Goal: Entertainment & Leisure: Browse casually

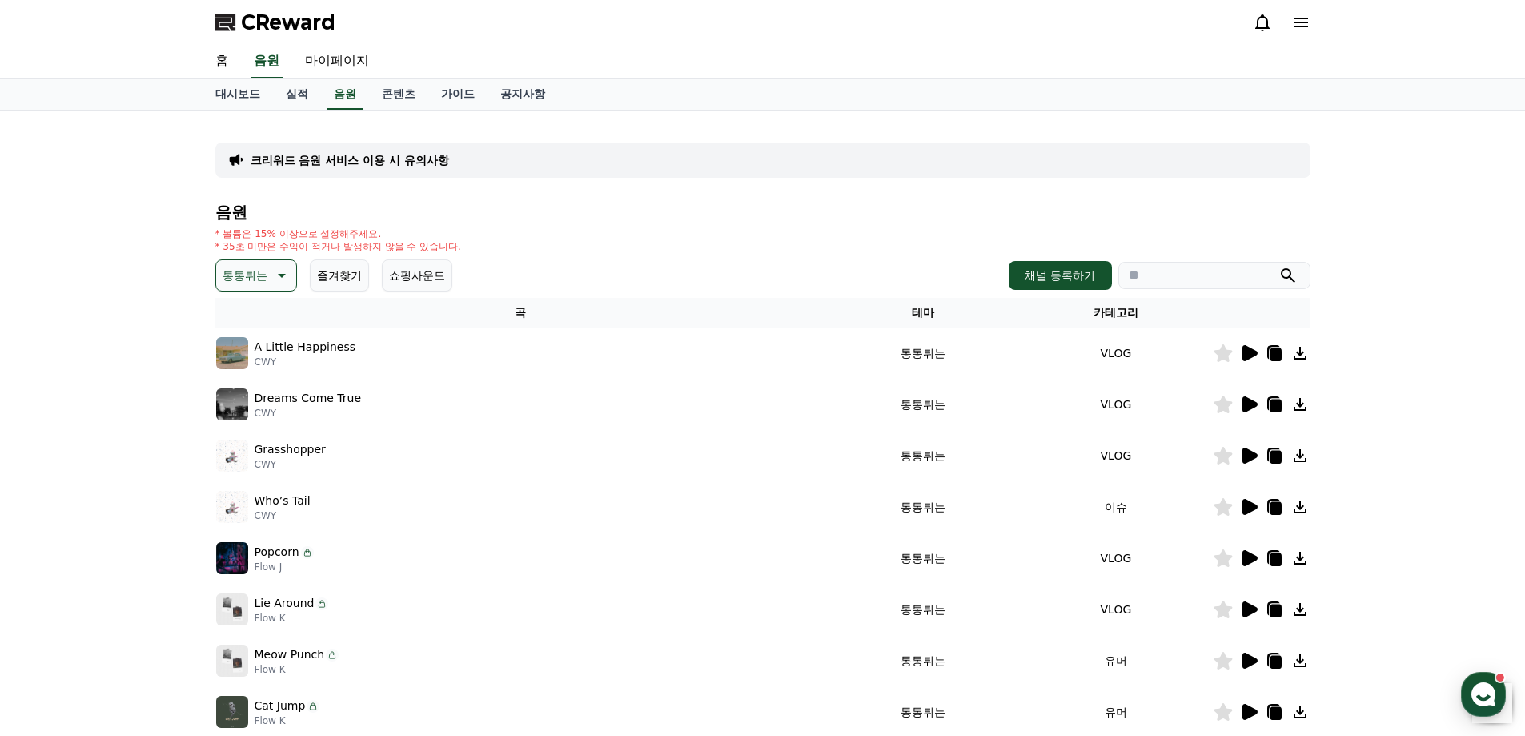
click at [1256, 359] on icon at bounding box center [1248, 352] width 19 height 19
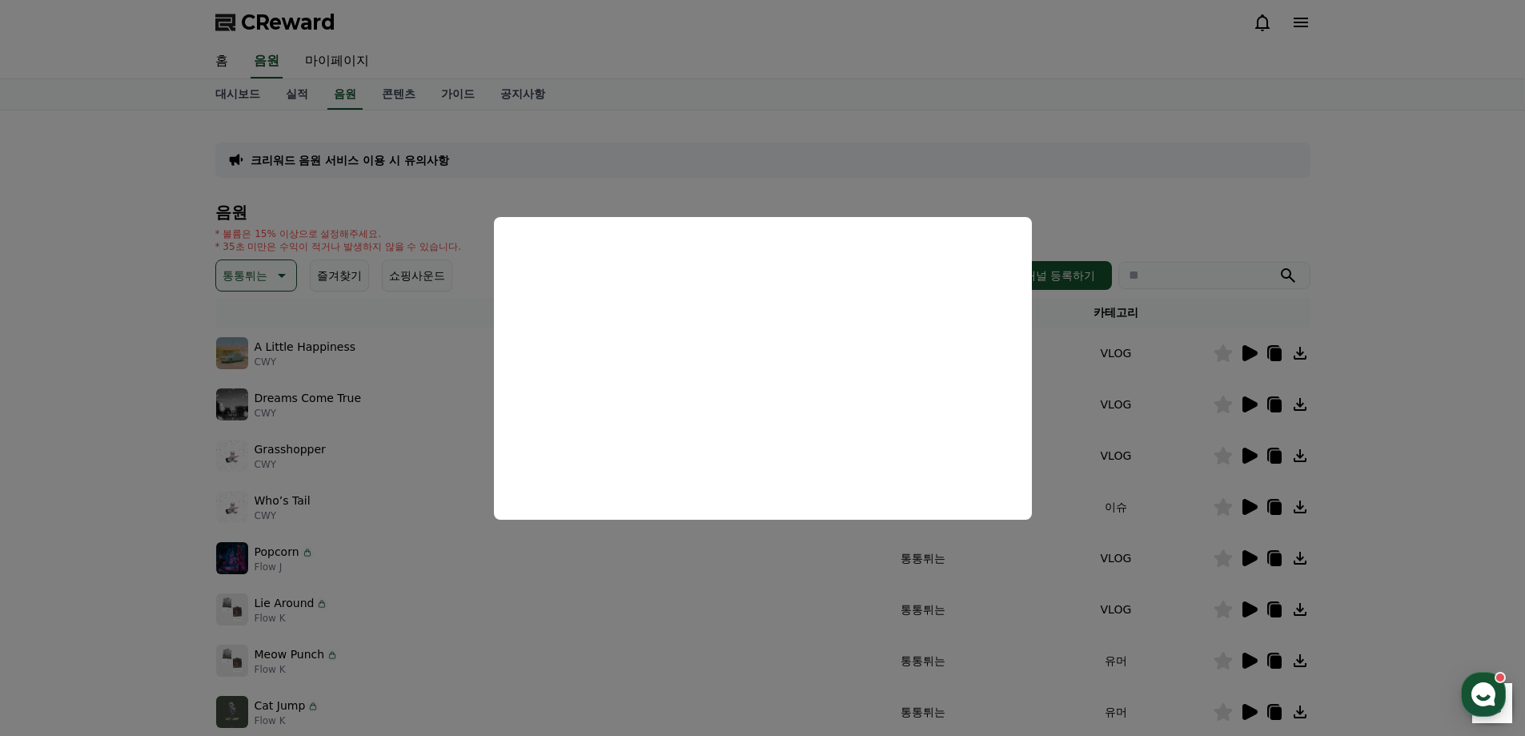
click at [1206, 212] on button "close modal" at bounding box center [762, 368] width 1525 height 736
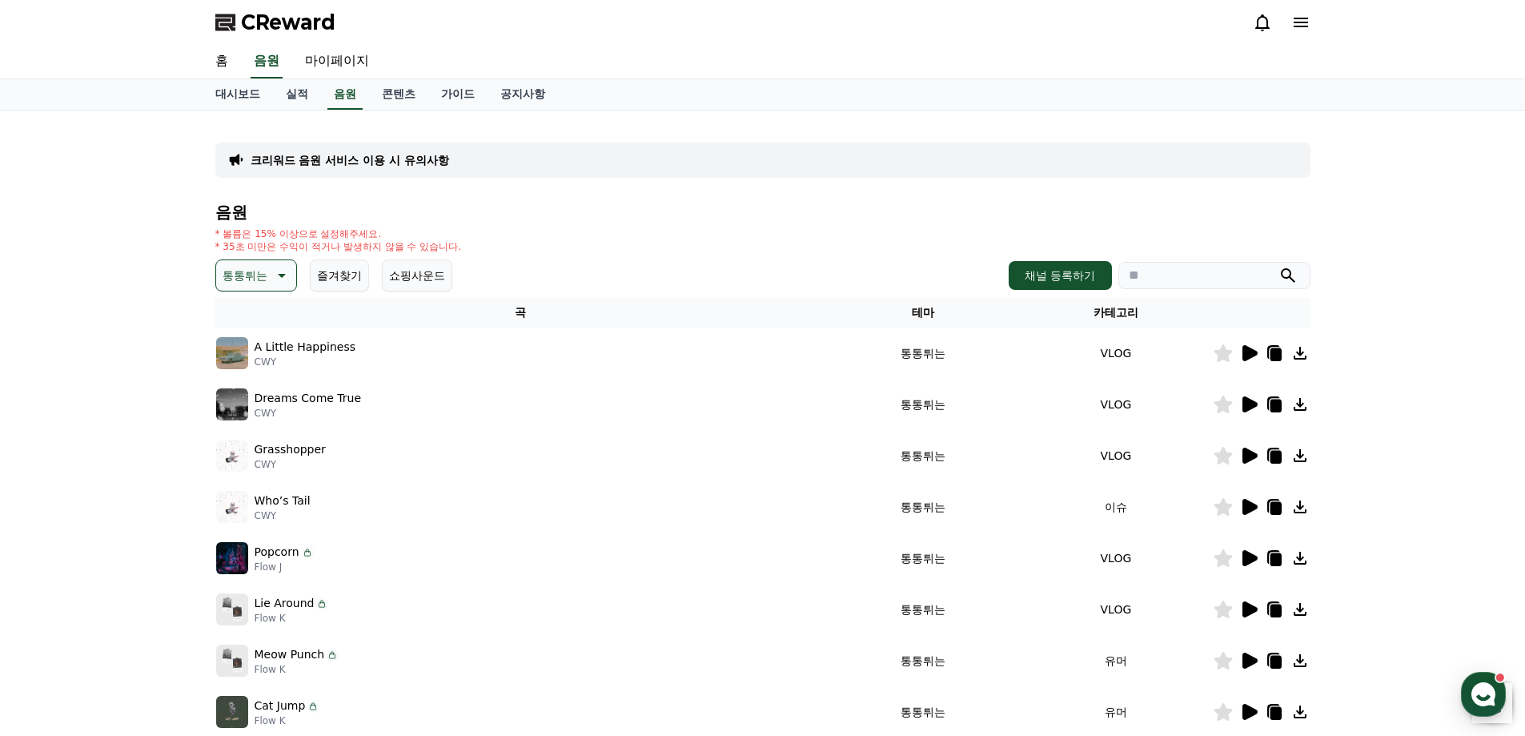
click at [1275, 347] on icon at bounding box center [1274, 352] width 19 height 19
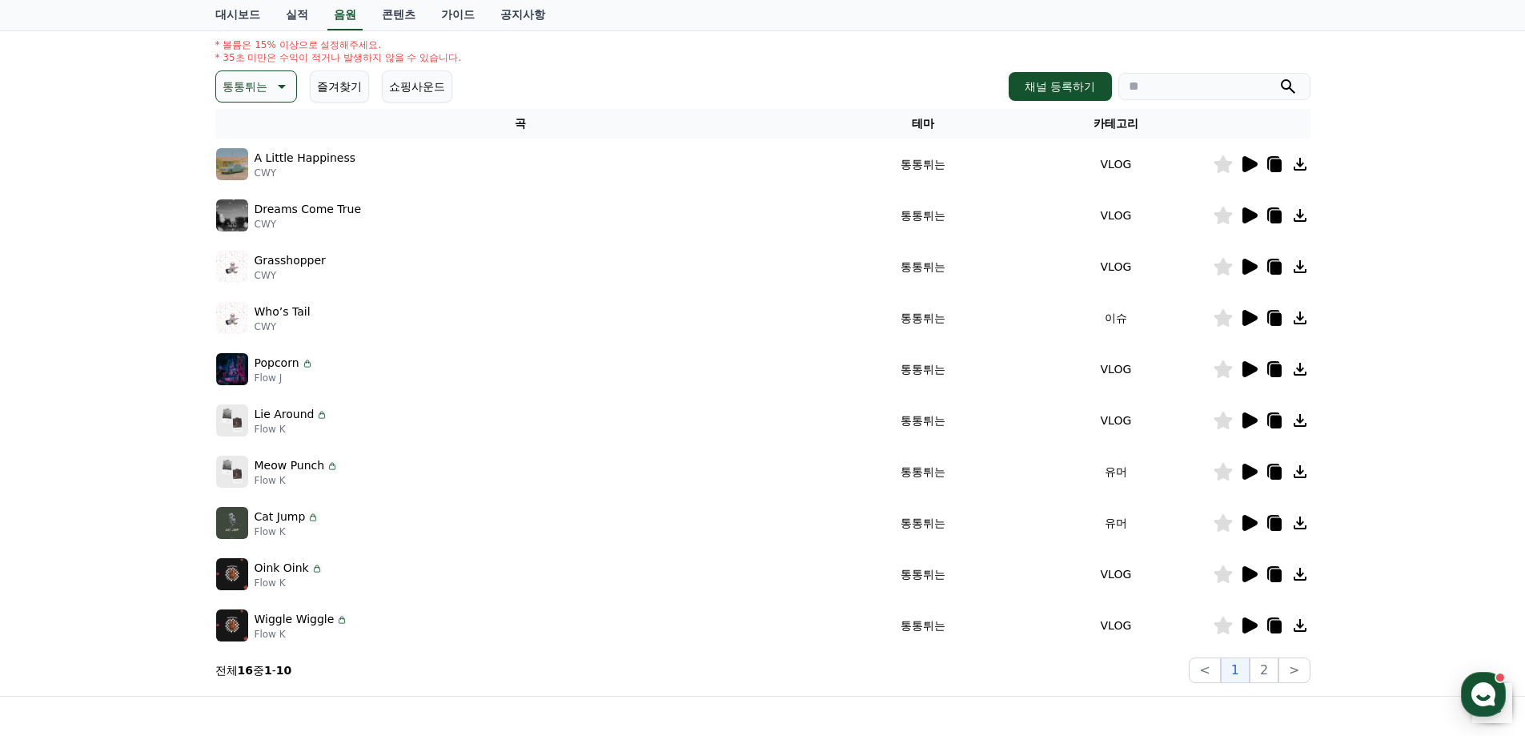
scroll to position [240, 0]
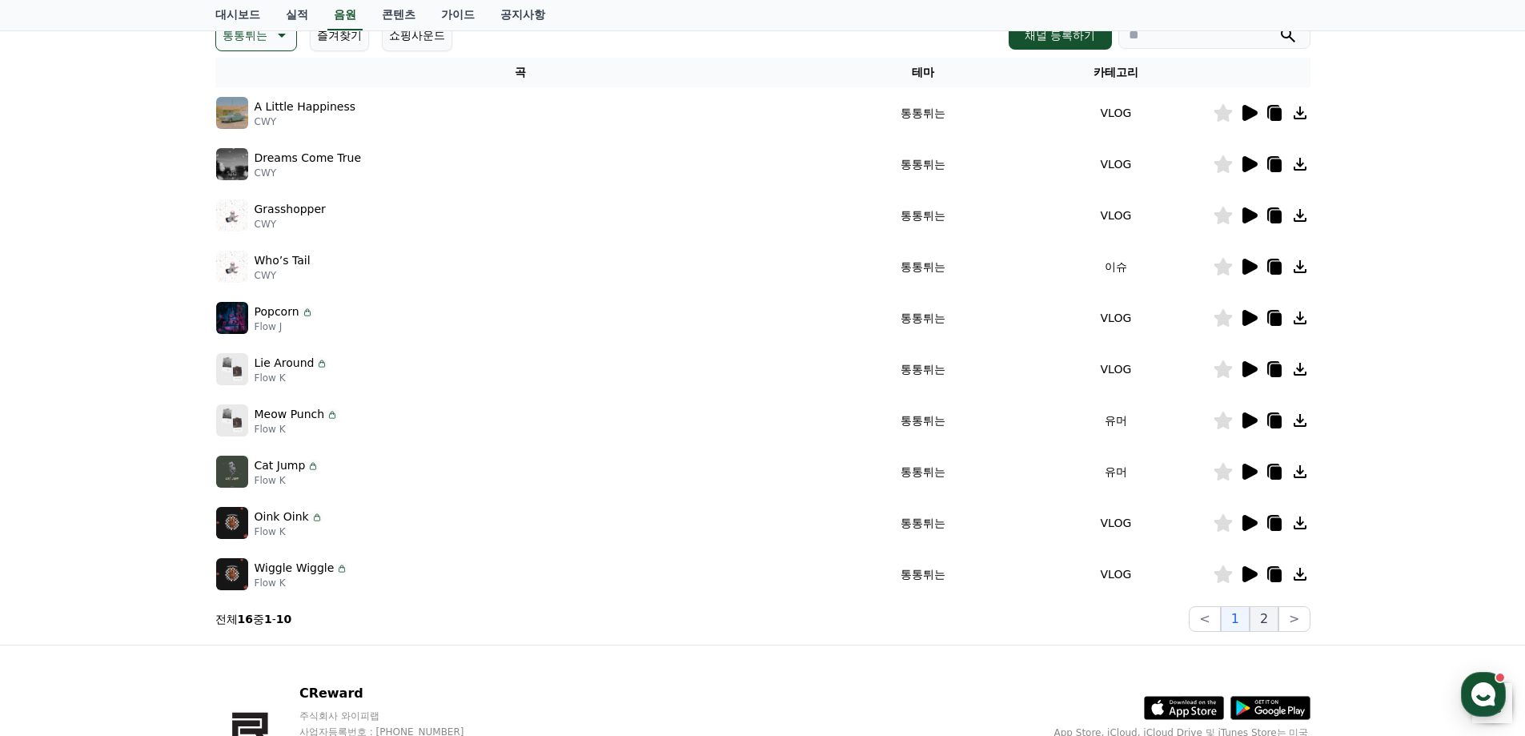
click at [1260, 617] on button "2" at bounding box center [1264, 619] width 29 height 26
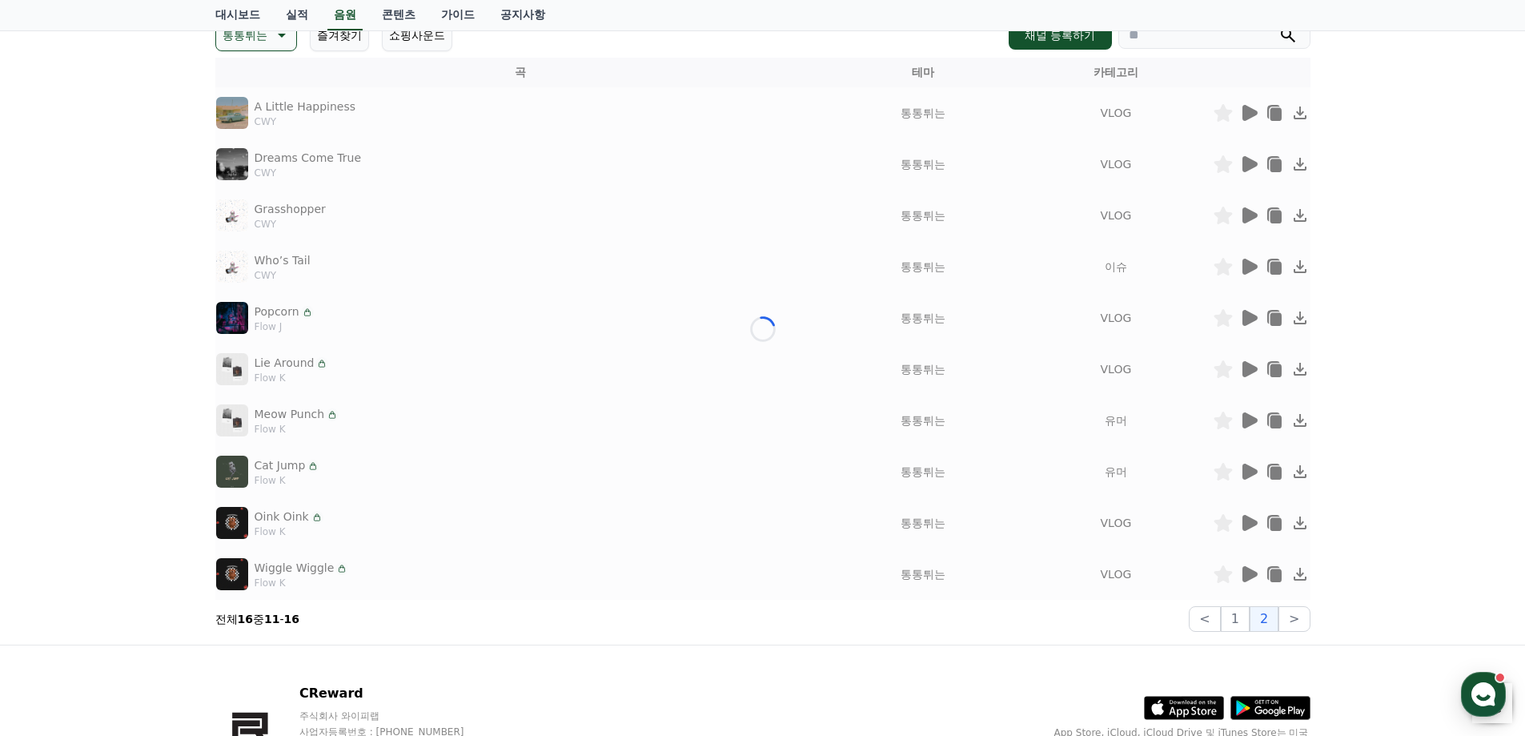
scroll to position [143, 0]
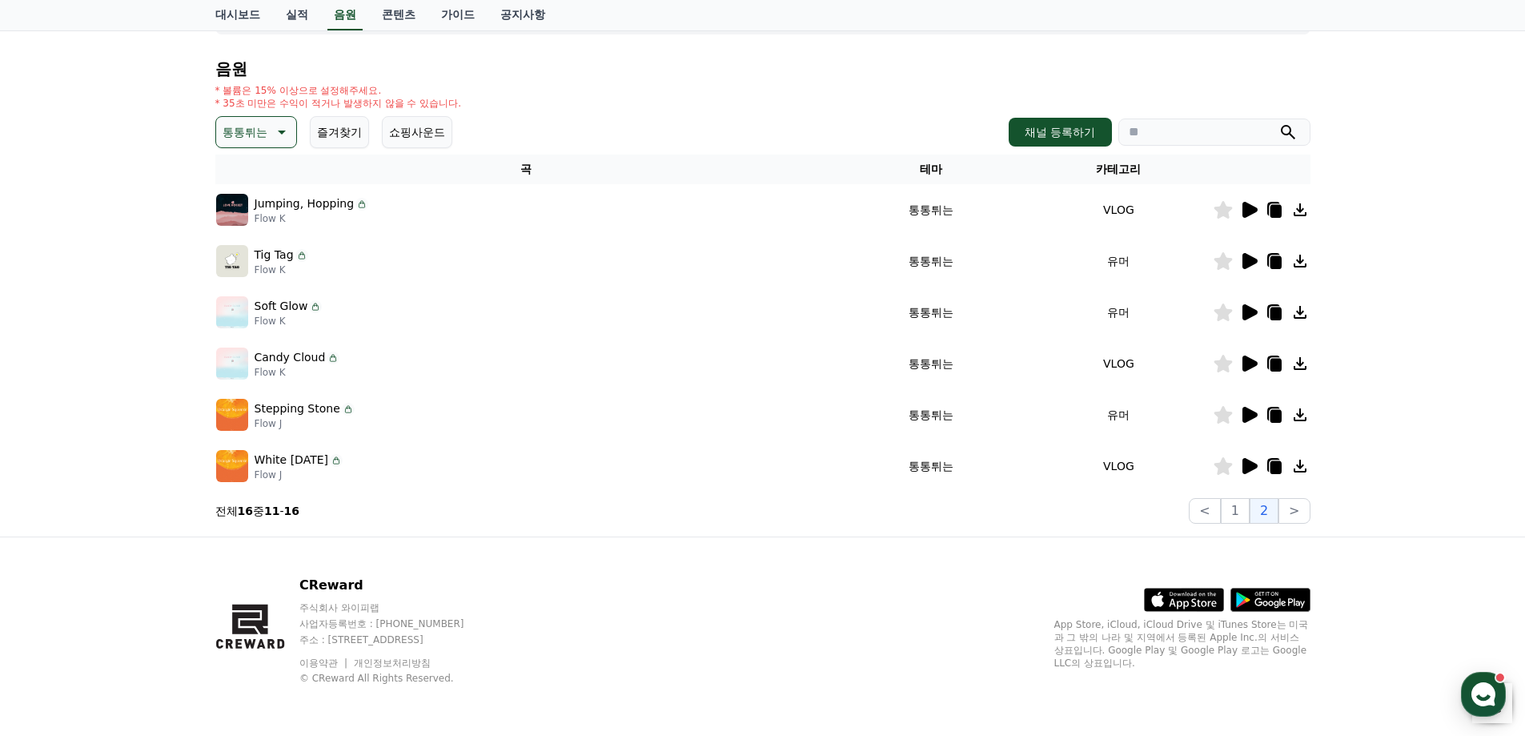
click at [274, 129] on icon at bounding box center [280, 131] width 19 height 19
click at [263, 227] on button "감동적인" at bounding box center [247, 222] width 58 height 35
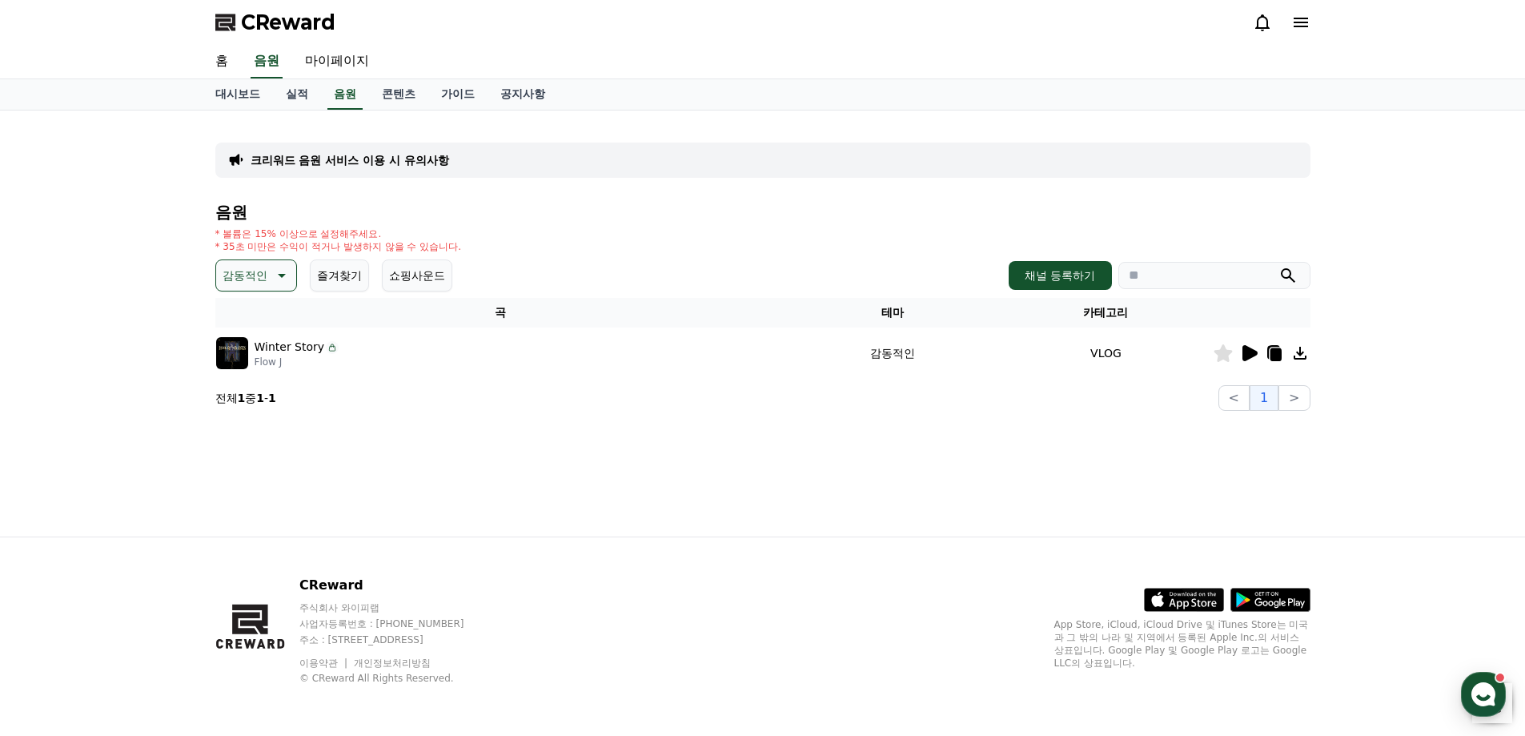
click at [1254, 357] on icon at bounding box center [1248, 352] width 19 height 19
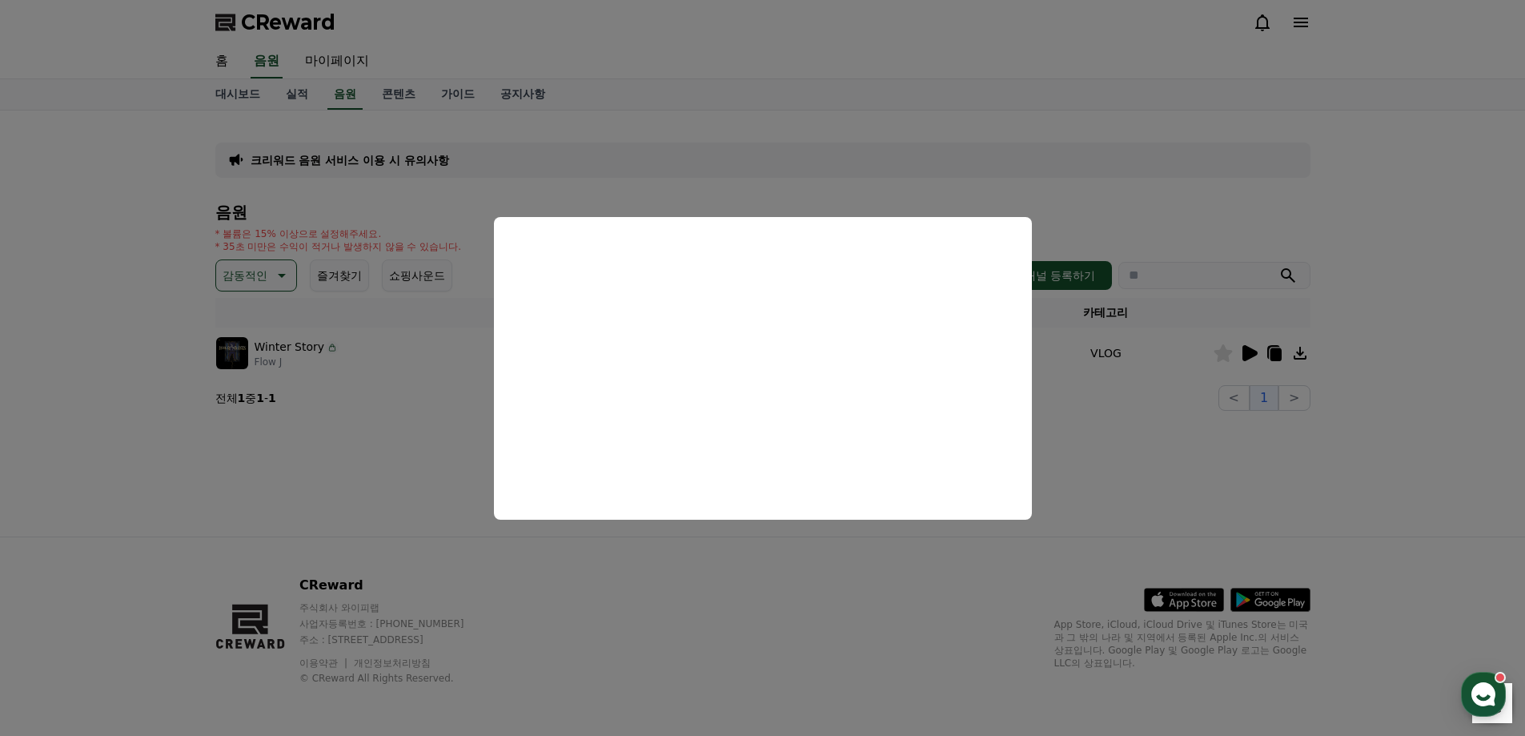
click at [469, 461] on button "close modal" at bounding box center [762, 368] width 1525 height 736
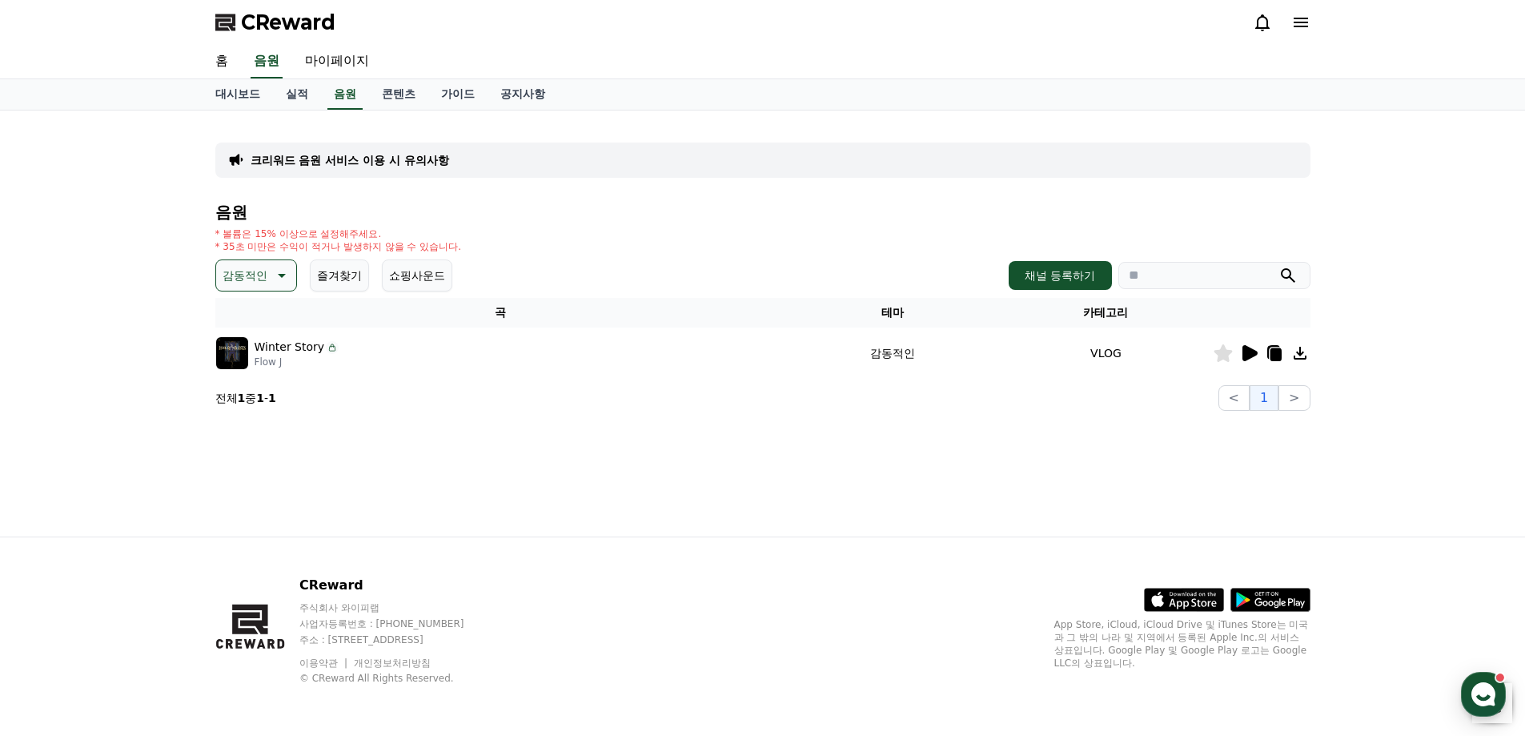
click at [1274, 352] on icon at bounding box center [1275, 354] width 11 height 13
click at [245, 278] on p "감동적인" at bounding box center [245, 275] width 45 height 22
click at [256, 340] on div "전체 환상적인 호기심 어두운 밝은 통통튀는 신나는 반전 웅장한 드라마틱 즐거움 분위기있는 EDM 그루브 슬픈 잔잔한 귀여운 감동적인 긴장되는 …" at bounding box center [256, 153] width 77 height 826
click at [235, 338] on button "슬픈" at bounding box center [235, 340] width 35 height 35
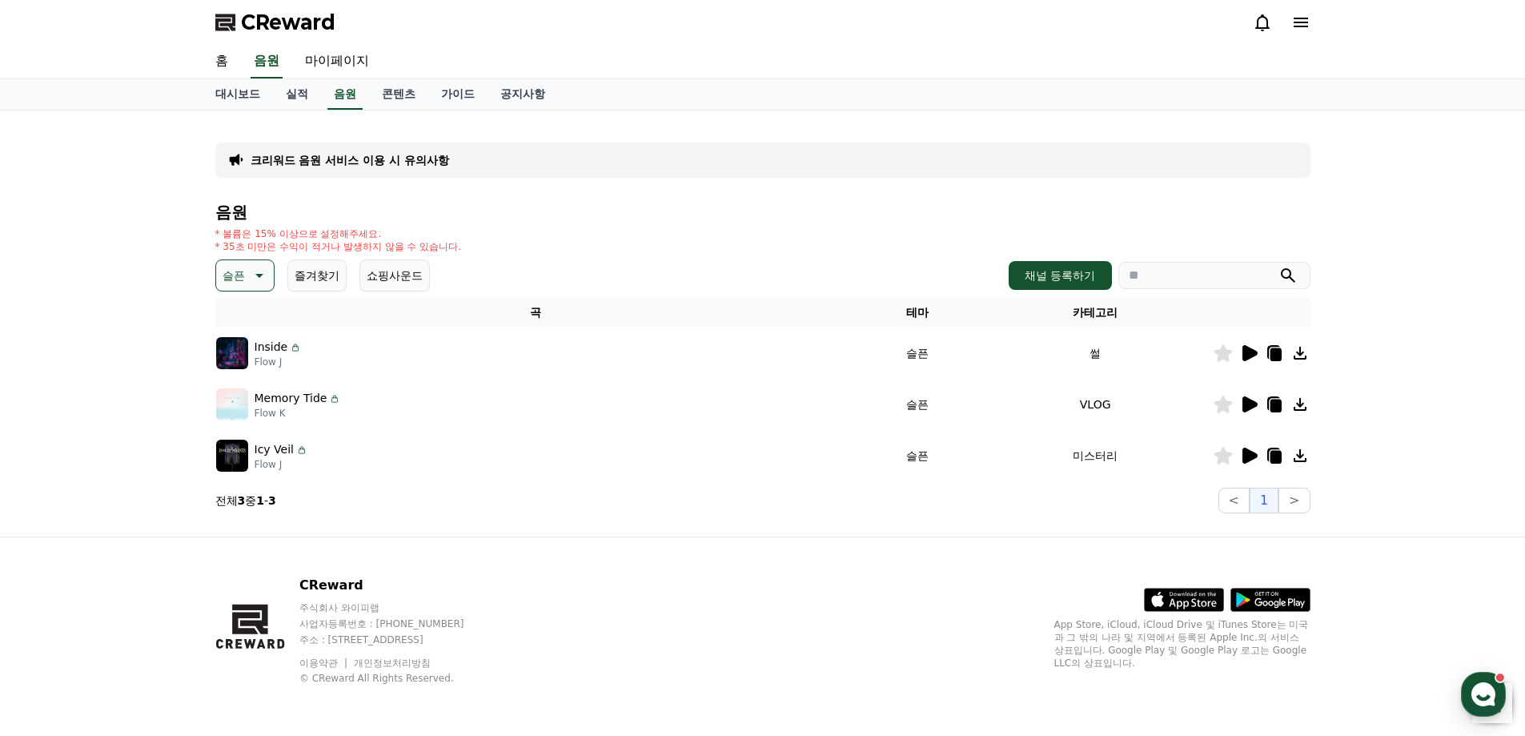
click at [1253, 457] on icon at bounding box center [1249, 455] width 15 height 16
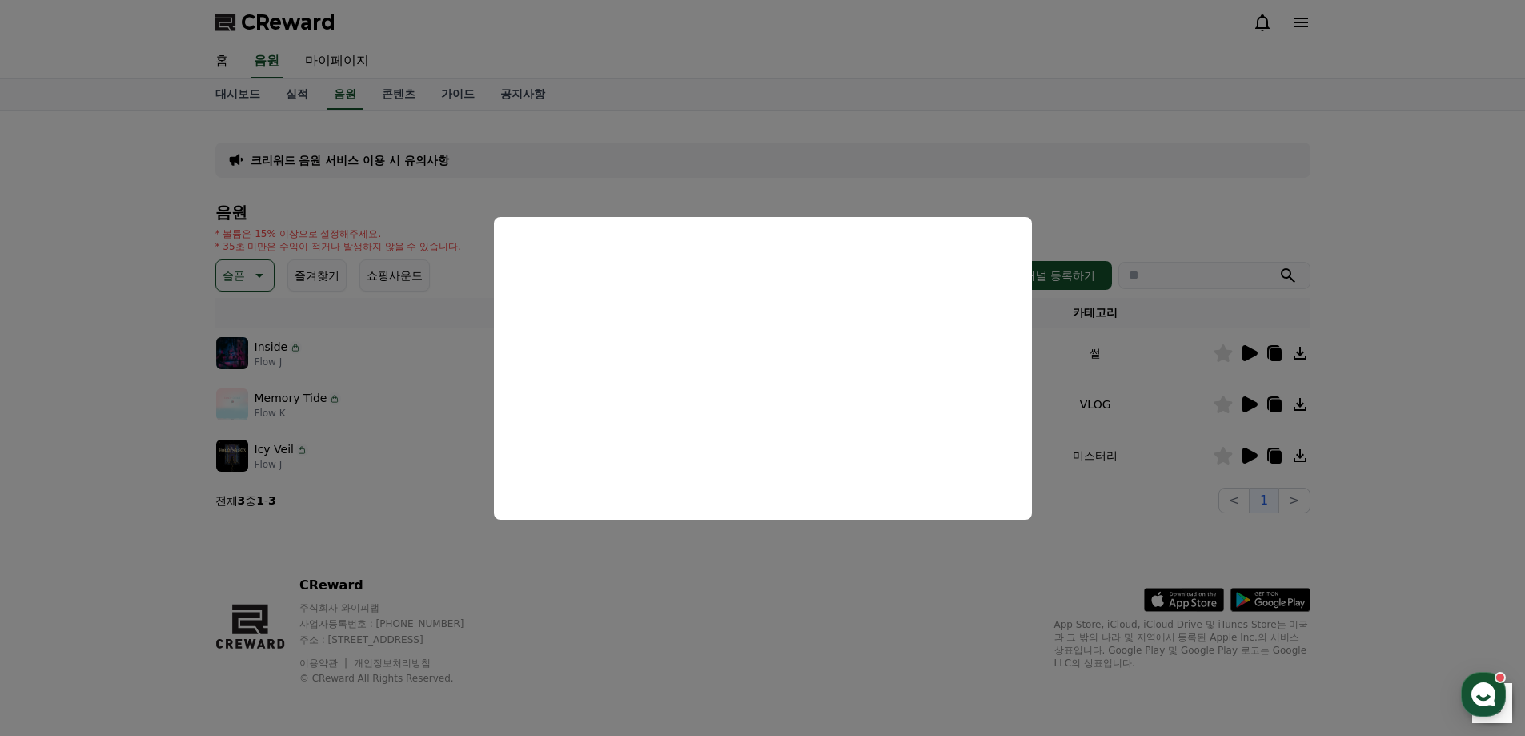
click at [661, 560] on button "close modal" at bounding box center [762, 368] width 1525 height 736
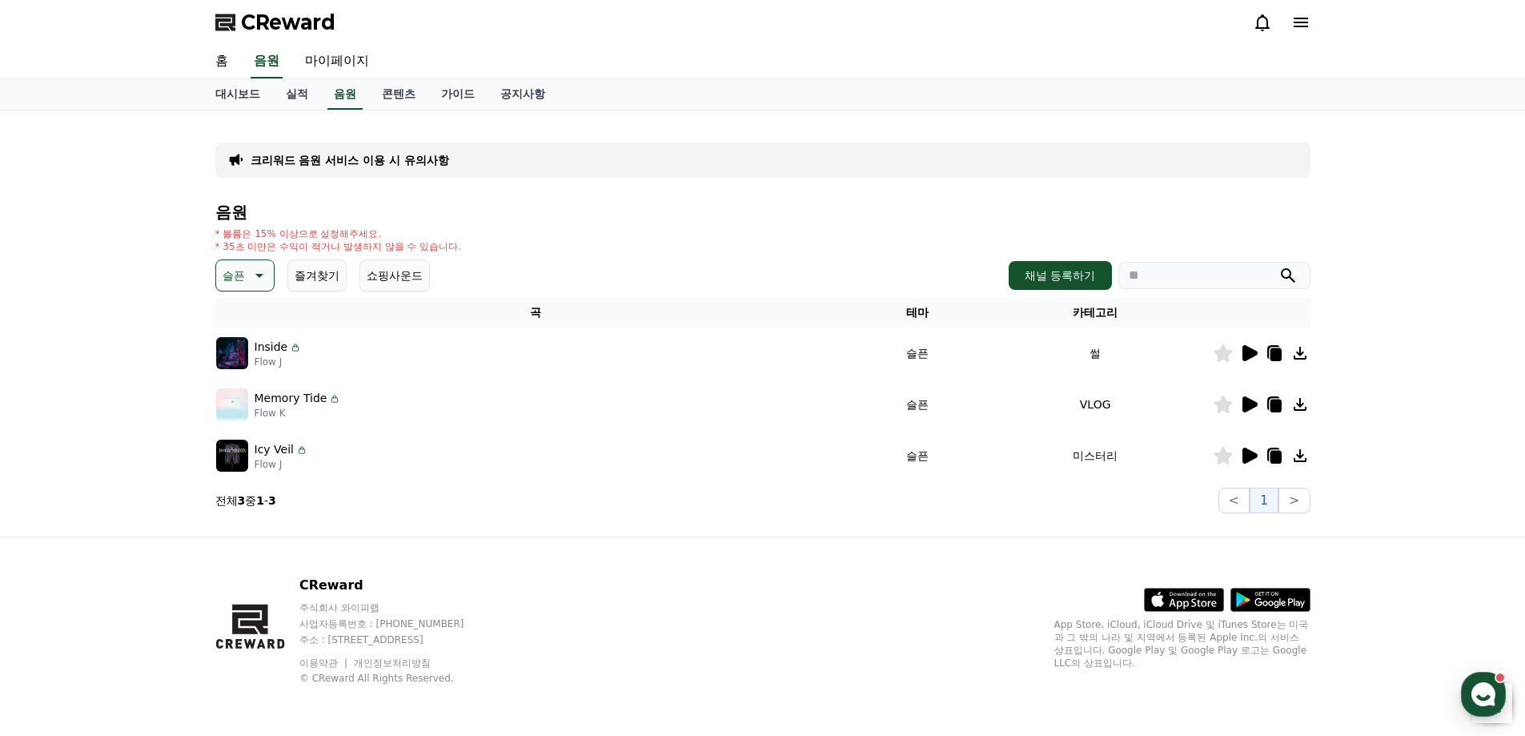
click at [1245, 407] on icon at bounding box center [1249, 404] width 15 height 16
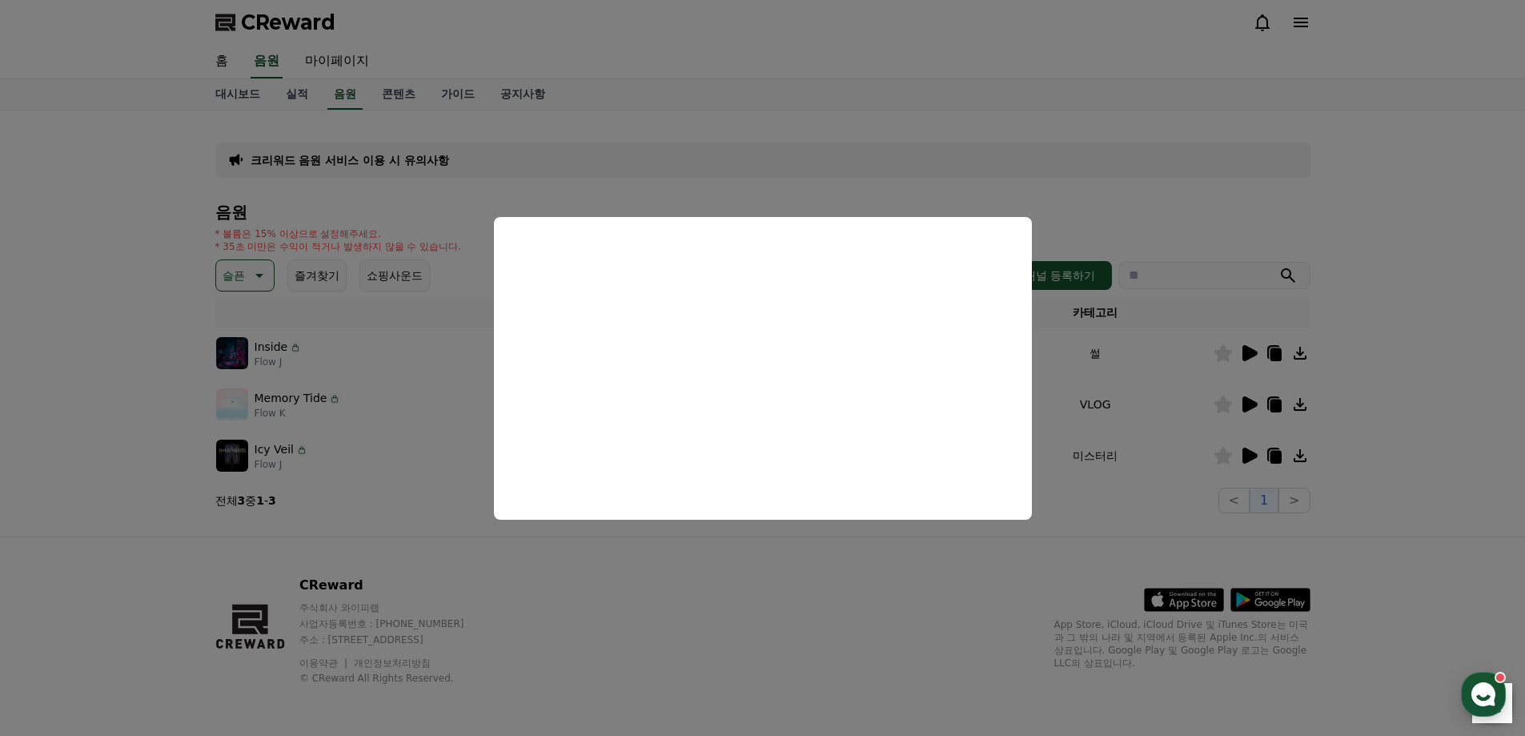
click at [854, 612] on button "close modal" at bounding box center [762, 368] width 1525 height 736
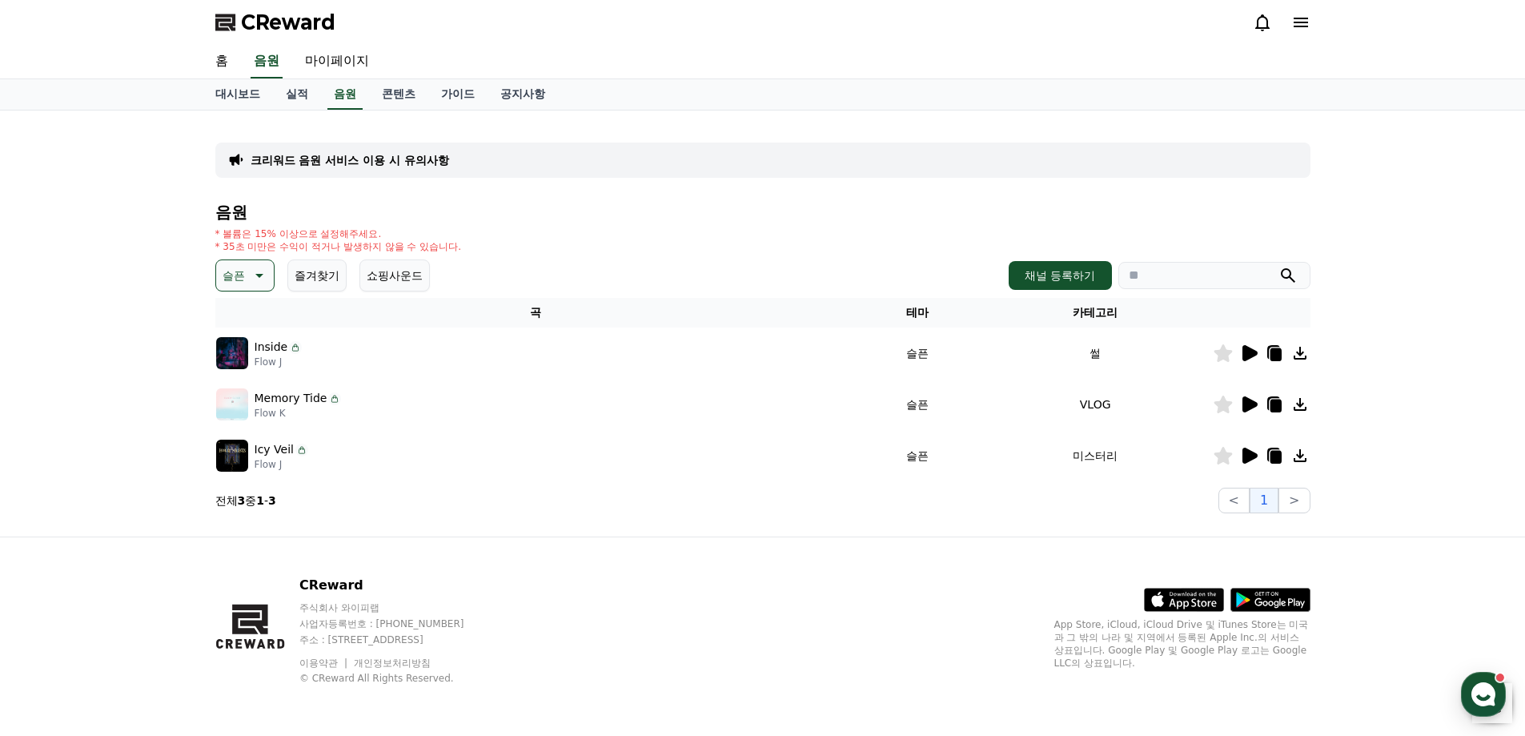
click at [1246, 348] on icon at bounding box center [1249, 353] width 15 height 16
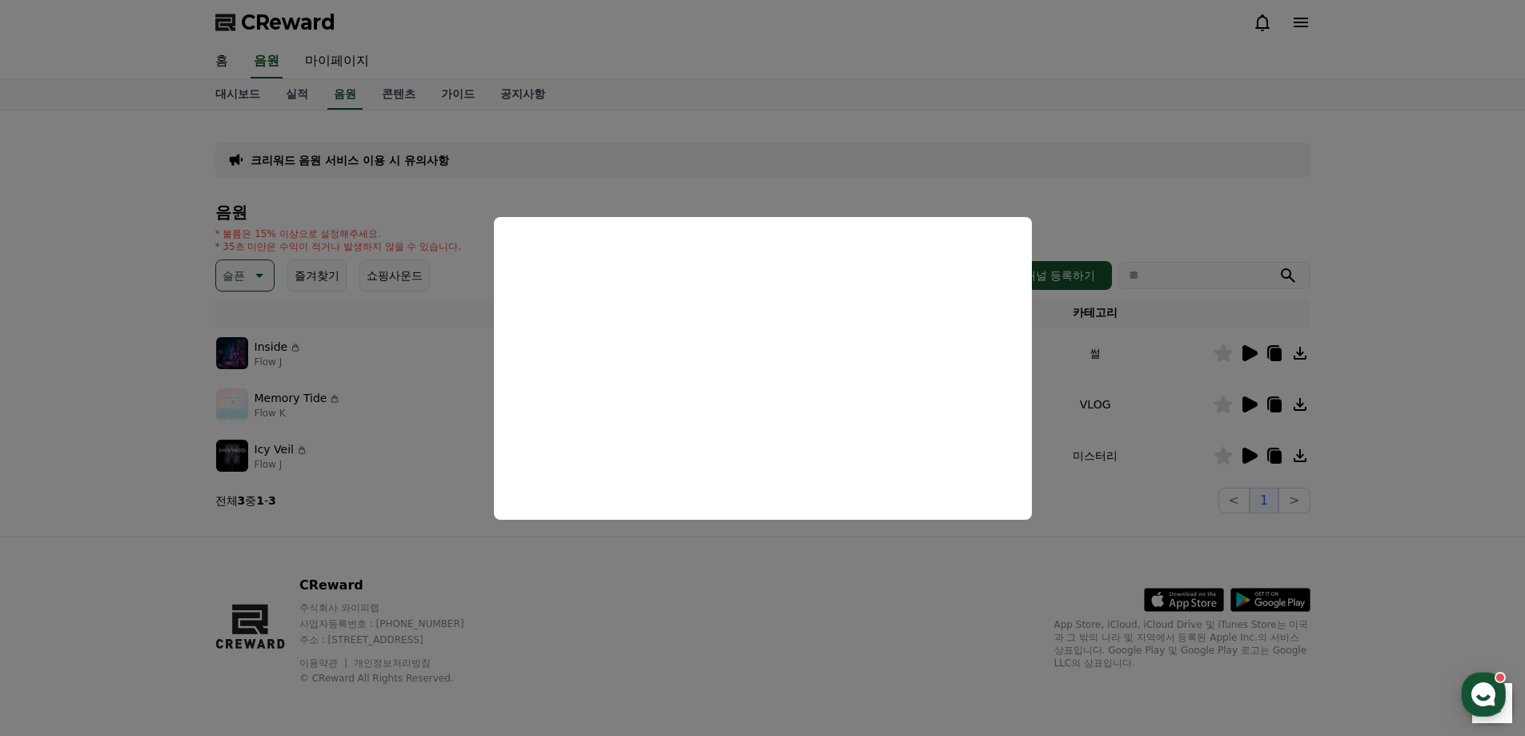
click at [808, 582] on button "close modal" at bounding box center [762, 368] width 1525 height 736
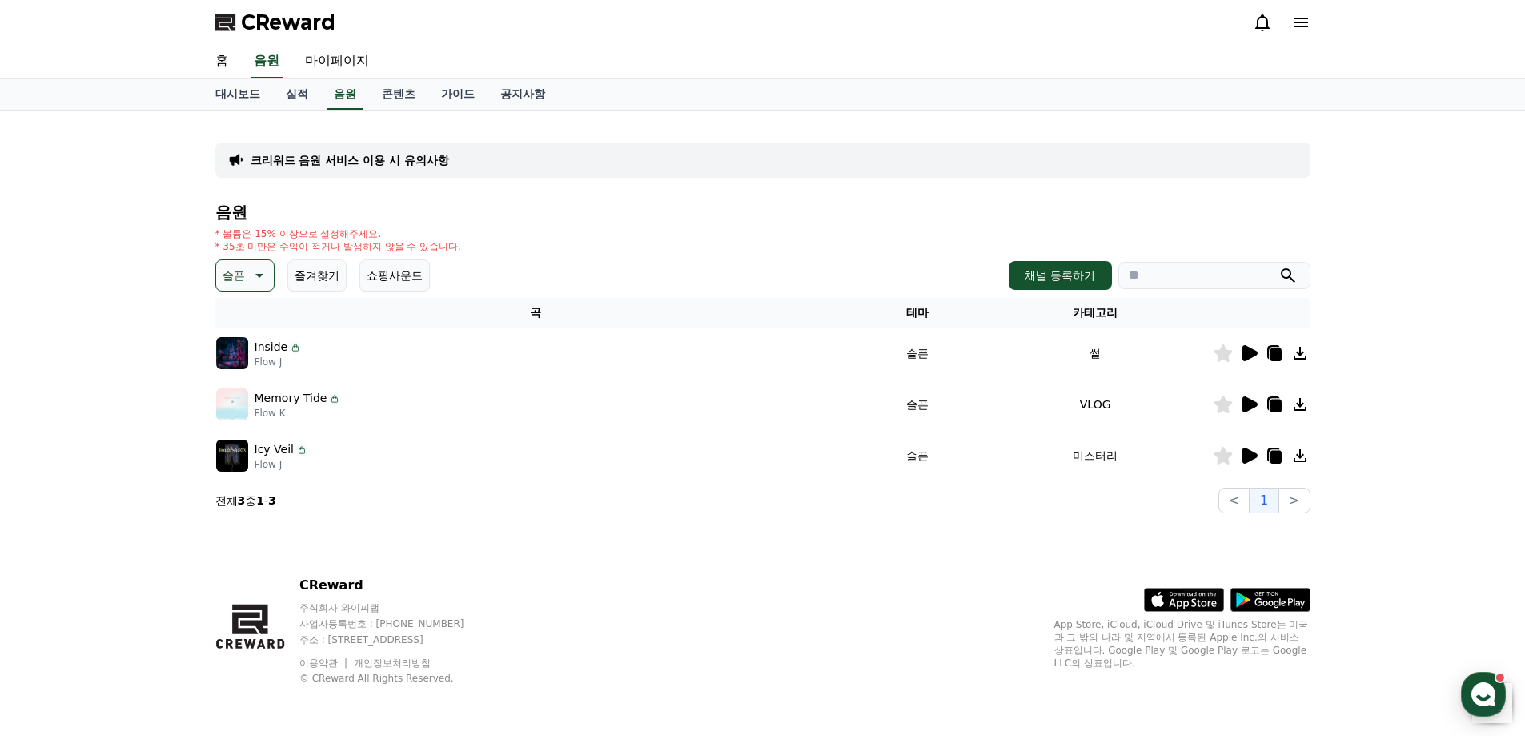
click at [259, 275] on icon at bounding box center [259, 276] width 8 height 4
click at [257, 443] on button "어두운" at bounding box center [241, 442] width 46 height 35
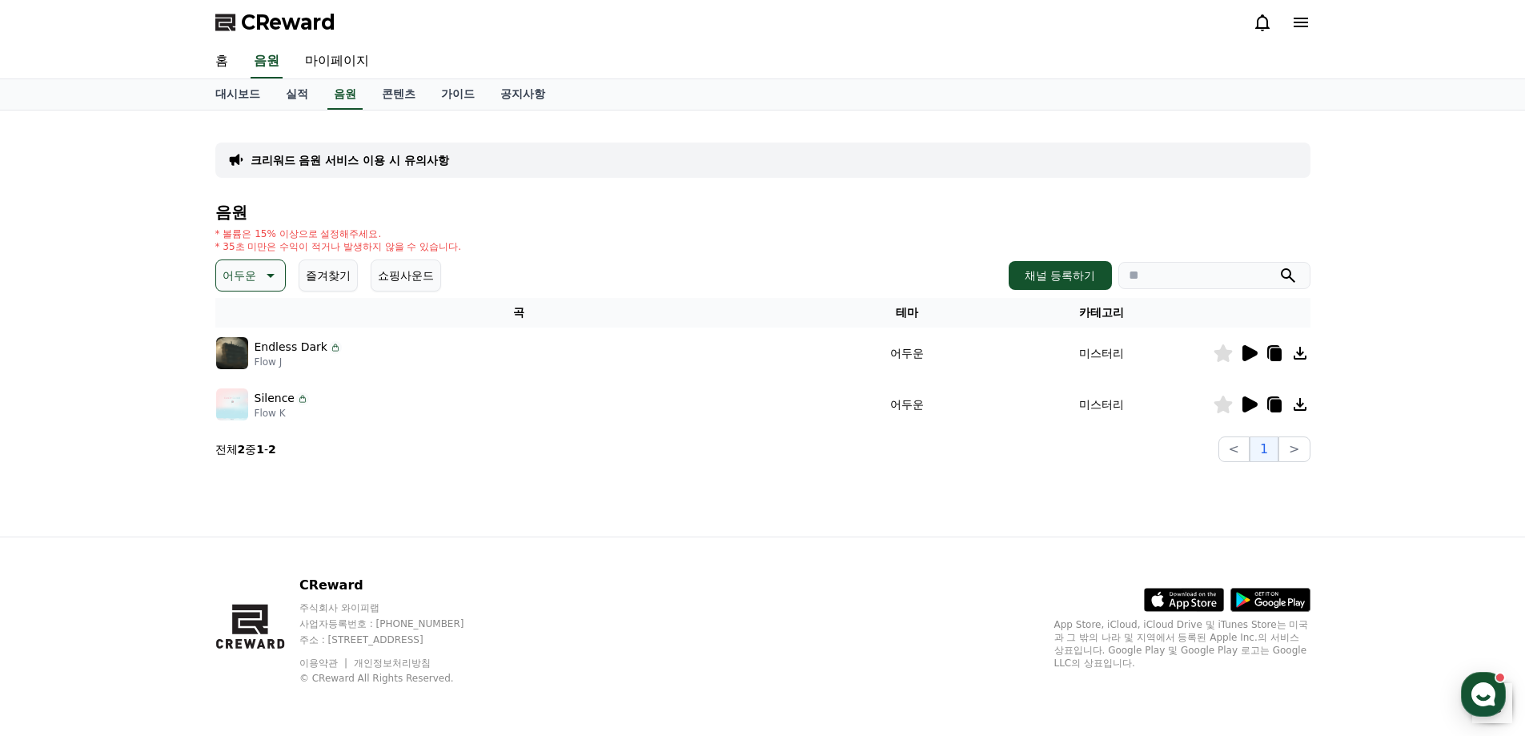
click at [240, 266] on p "어두운" at bounding box center [240, 275] width 34 height 22
click at [256, 370] on div "전체 환상적인 호기심 어두운 밝은 통통튀는 신나는 반전 웅장한 드라마틱 즐거움 분위기있는 EDM 그루브 슬픈 잔잔한 귀여운 감동적인 긴장되는 …" at bounding box center [252, 473] width 69 height 826
click at [239, 369] on button "반전" at bounding box center [235, 368] width 35 height 35
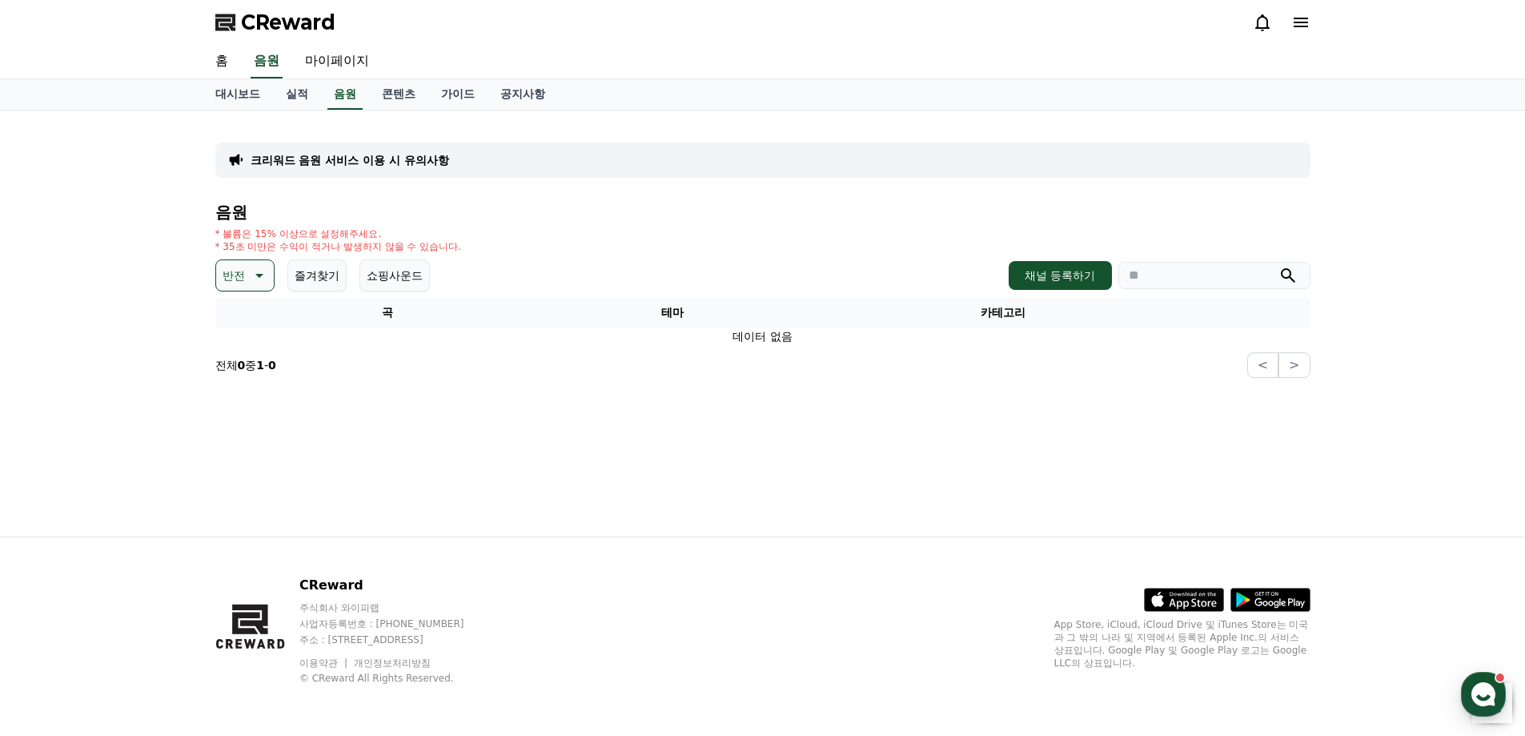
click at [259, 271] on icon at bounding box center [257, 275] width 19 height 19
click at [255, 370] on button "드라마틱" at bounding box center [247, 372] width 58 height 35
click at [300, 257] on div "음원 * 볼륨은 15% 이상으로 설정해주세요. * 35초 미만은 수익이 적거나 발생하지 않을 수 있습니다. 드라마틱 즐겨찾기 쇼핑사운드 채널 …" at bounding box center [762, 290] width 1095 height 175
click at [275, 273] on icon at bounding box center [280, 275] width 19 height 19
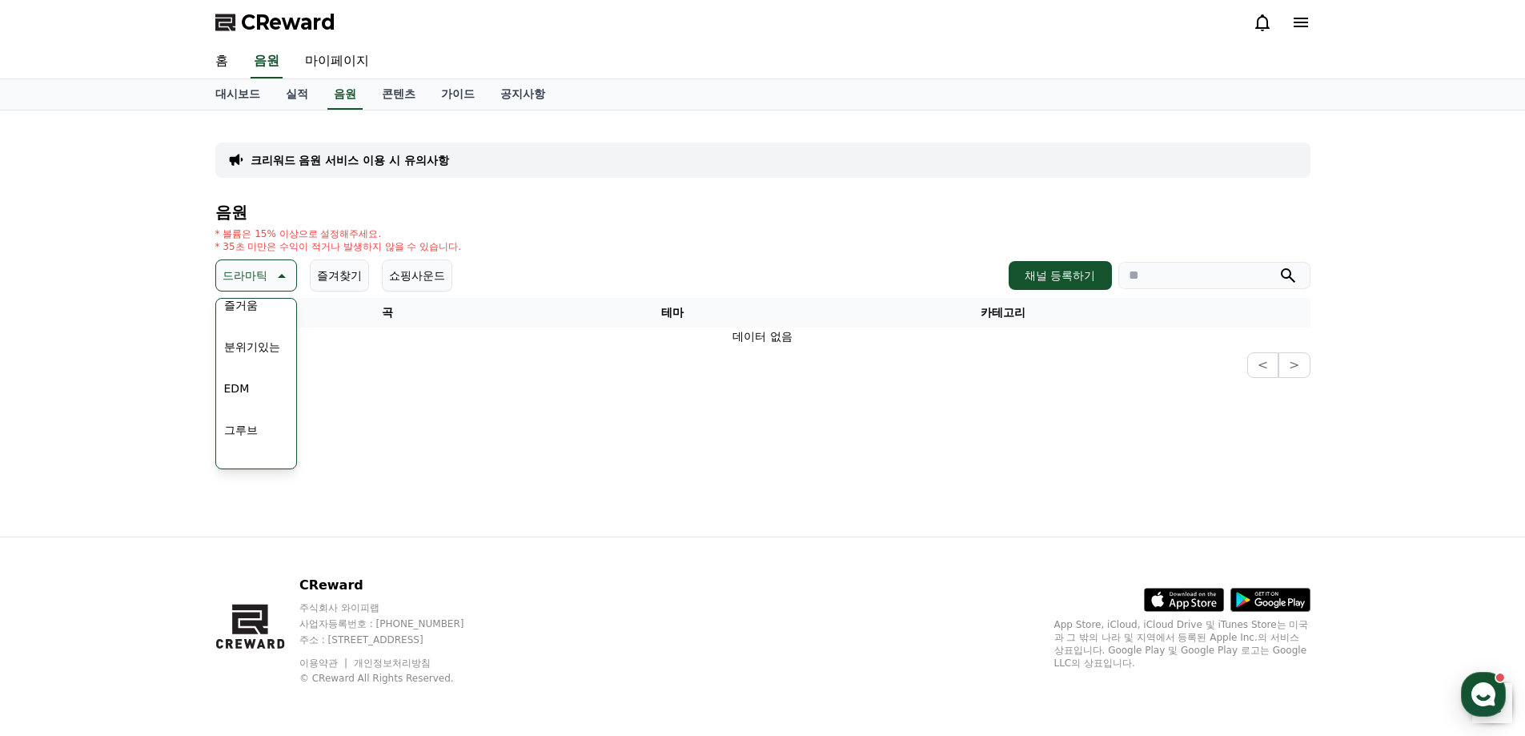
scroll to position [400, 0]
click at [263, 368] on button "분위기있는" at bounding box center [252, 375] width 69 height 35
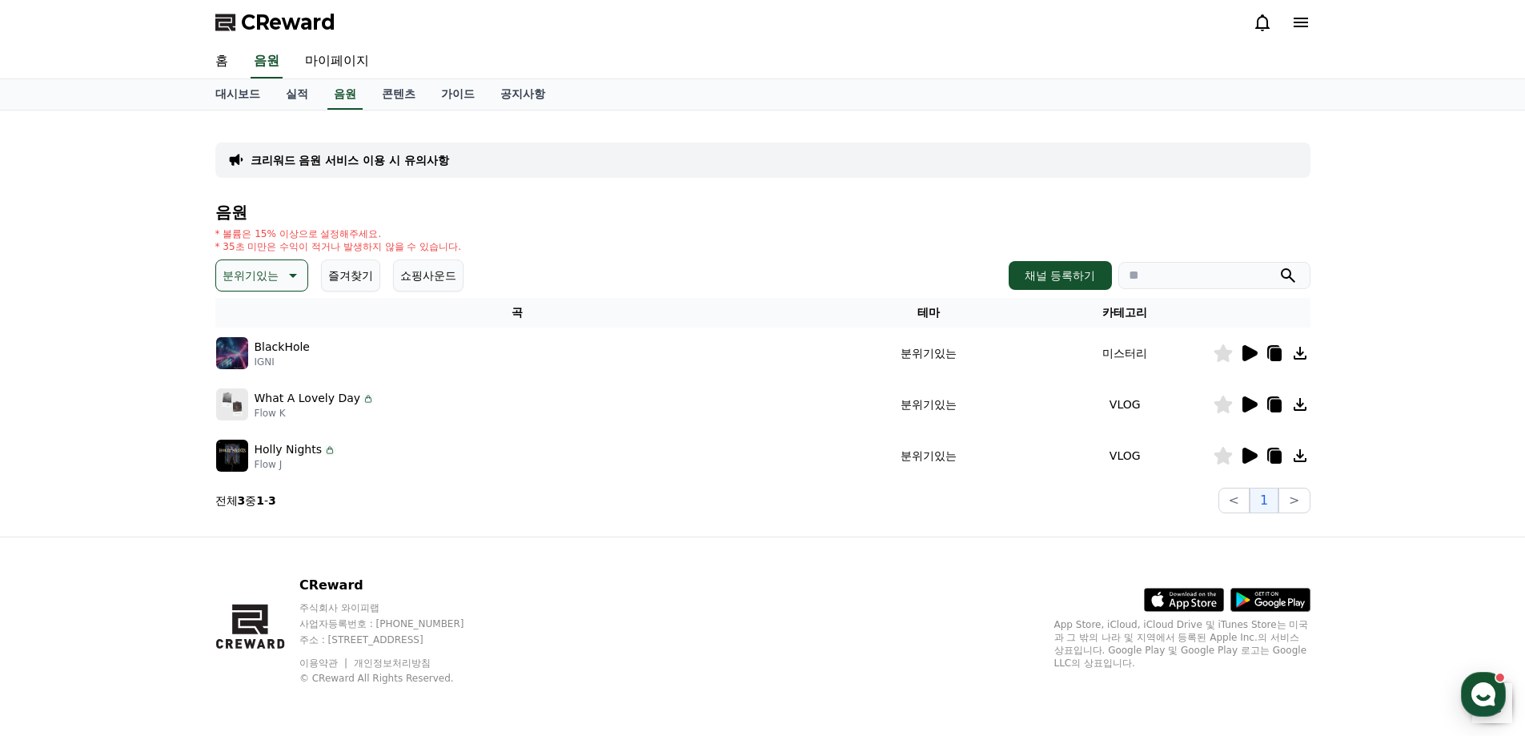
click at [1247, 406] on icon at bounding box center [1249, 404] width 15 height 16
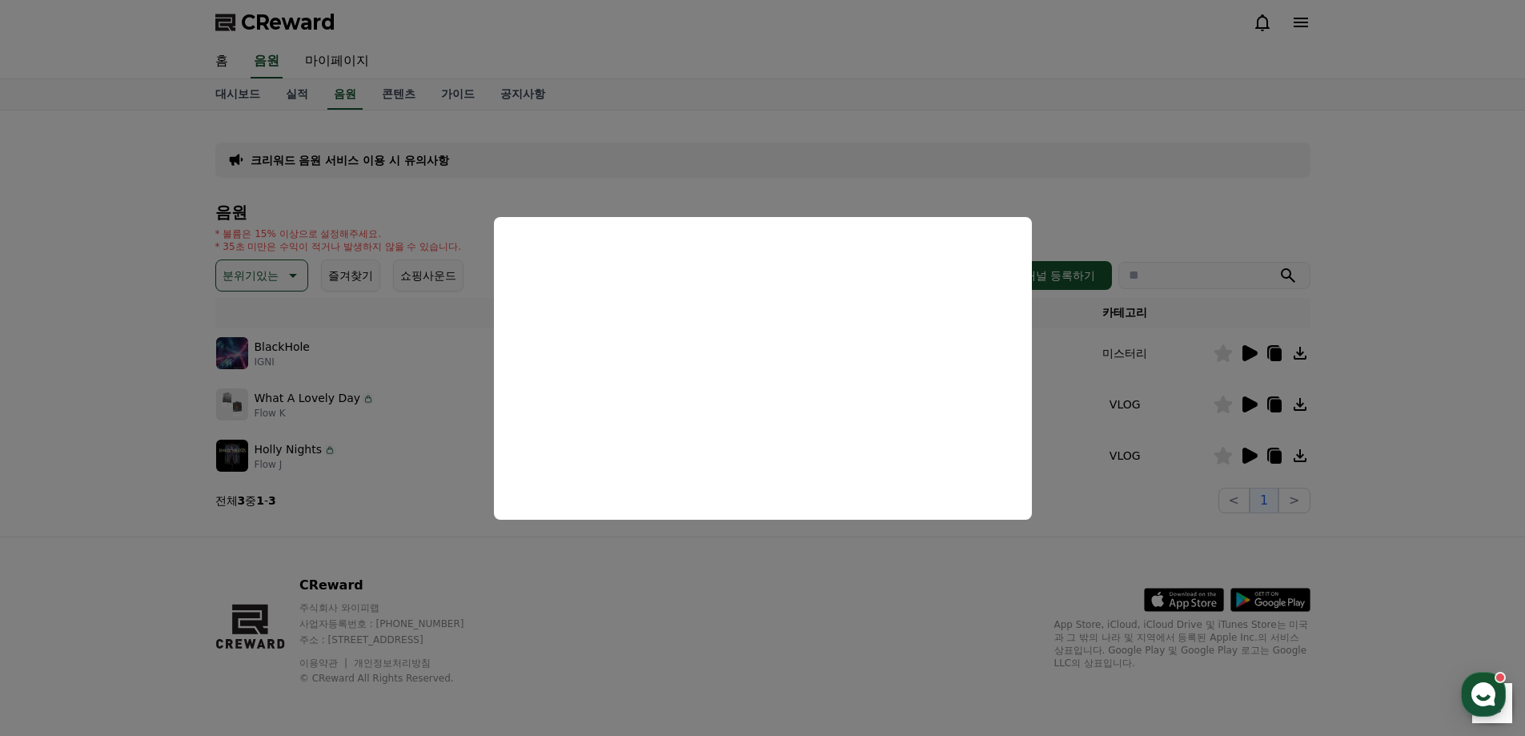
click at [827, 543] on button "close modal" at bounding box center [762, 368] width 1525 height 736
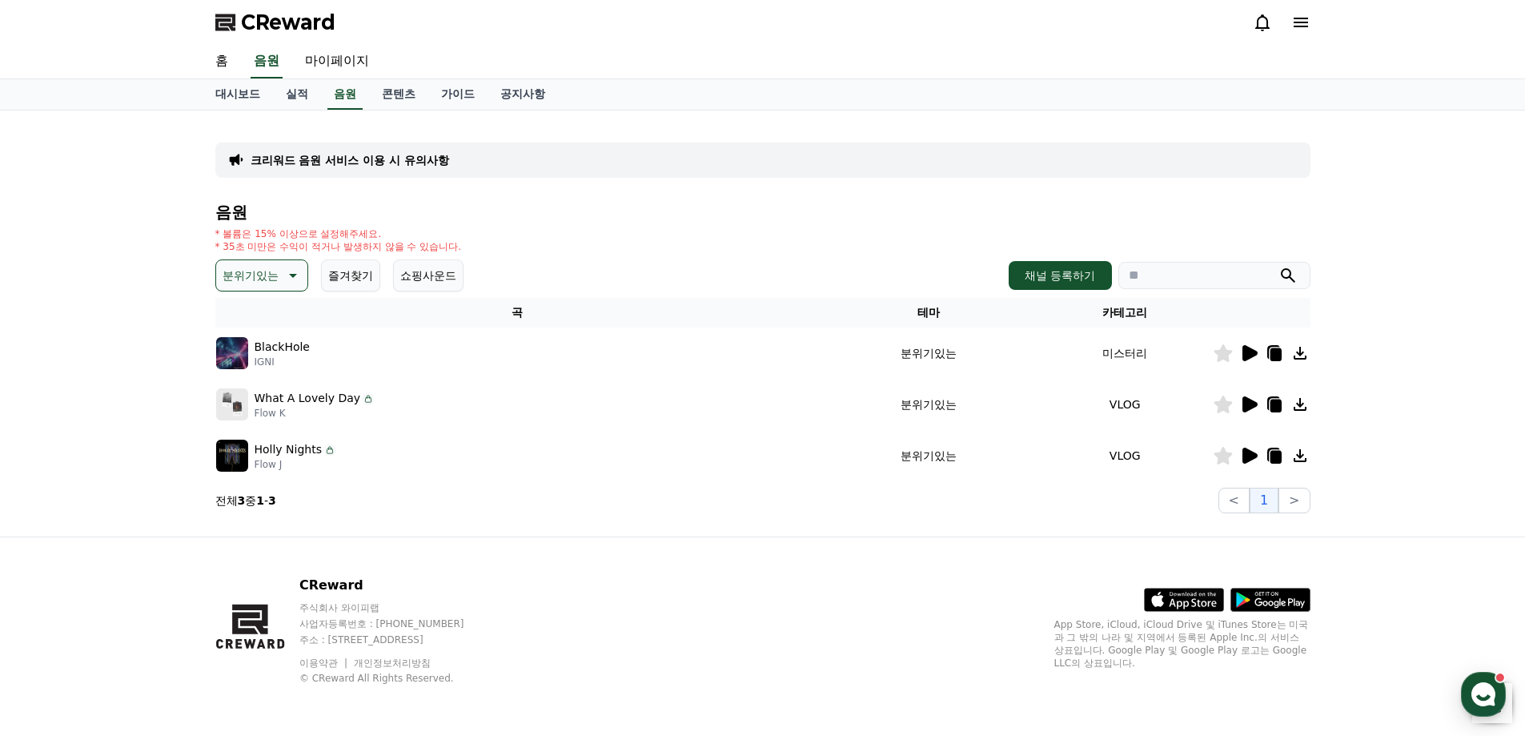
click at [1248, 355] on icon at bounding box center [1249, 353] width 15 height 16
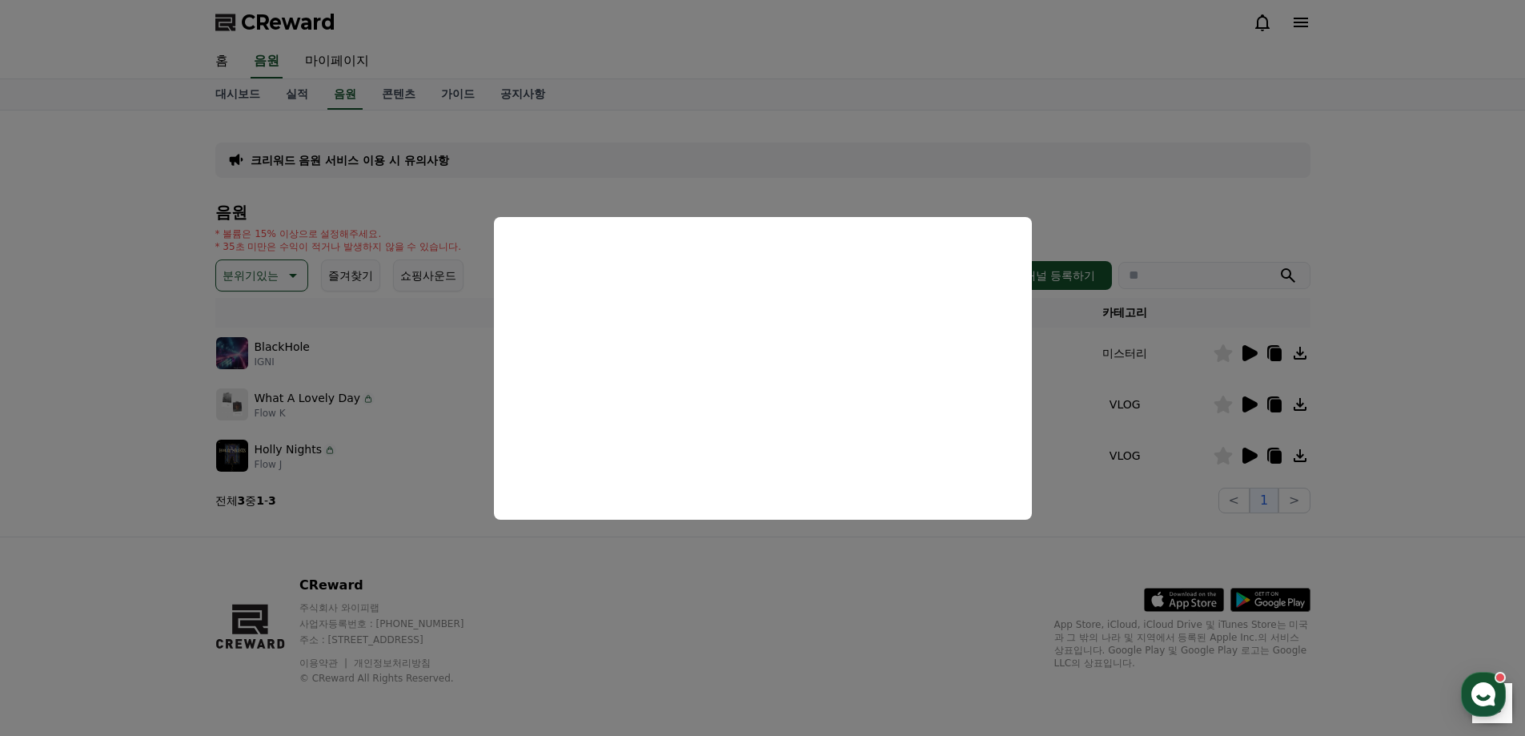
click at [764, 560] on button "close modal" at bounding box center [762, 368] width 1525 height 736
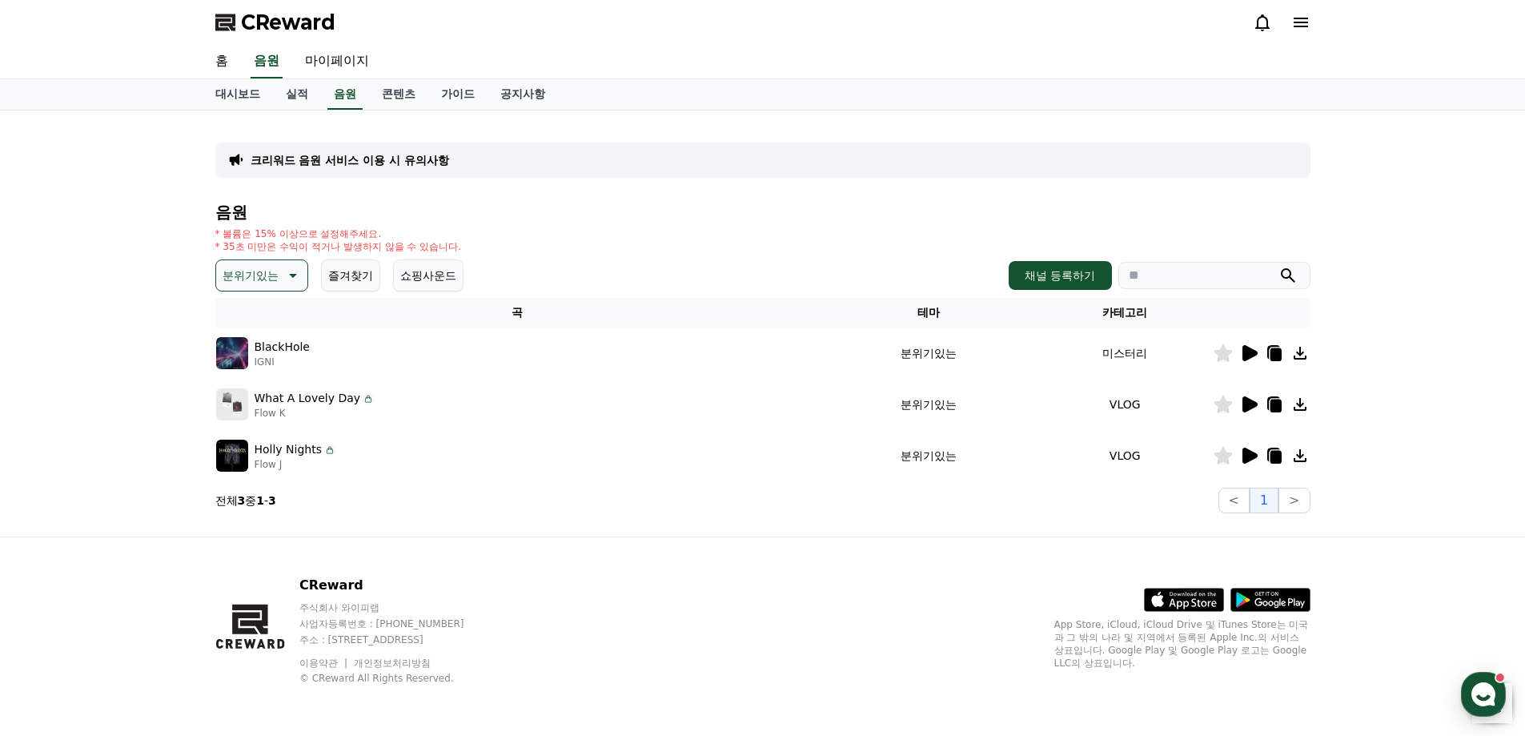
click at [254, 277] on p "분위기있는" at bounding box center [251, 275] width 56 height 22
click at [268, 359] on div "전체 환상적인 호기심 어두운 밝은 통통튀는 신나는 반전 웅장한 드라마틱 즐거움 분위기있는 EDM 그루브 슬픈 잔잔한 귀여운 감동적인 긴장되는 …" at bounding box center [262, 633] width 88 height 826
click at [256, 358] on button "어두운" at bounding box center [241, 362] width 46 height 35
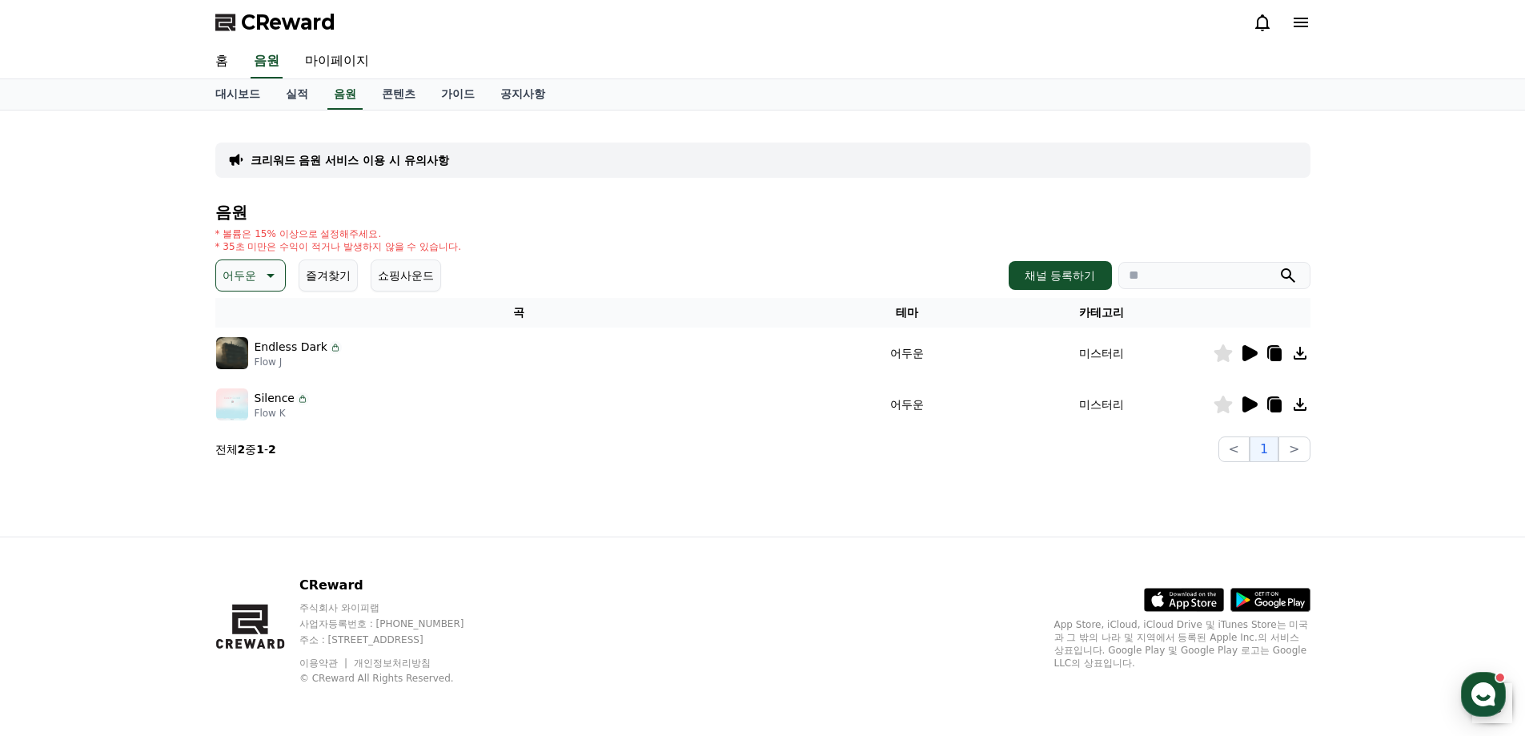
click at [237, 256] on div "음원 * 볼륨은 15% 이상으로 설정해주세요. * 35초 미만은 수익이 적거나 발생하지 않을 수 있습니다. 어두운 즐겨찾기 쇼핑사운드 채널 등…" at bounding box center [762, 332] width 1095 height 259
click at [239, 262] on button "어두운" at bounding box center [250, 275] width 70 height 32
click at [255, 371] on button "잔잔한" at bounding box center [241, 381] width 46 height 35
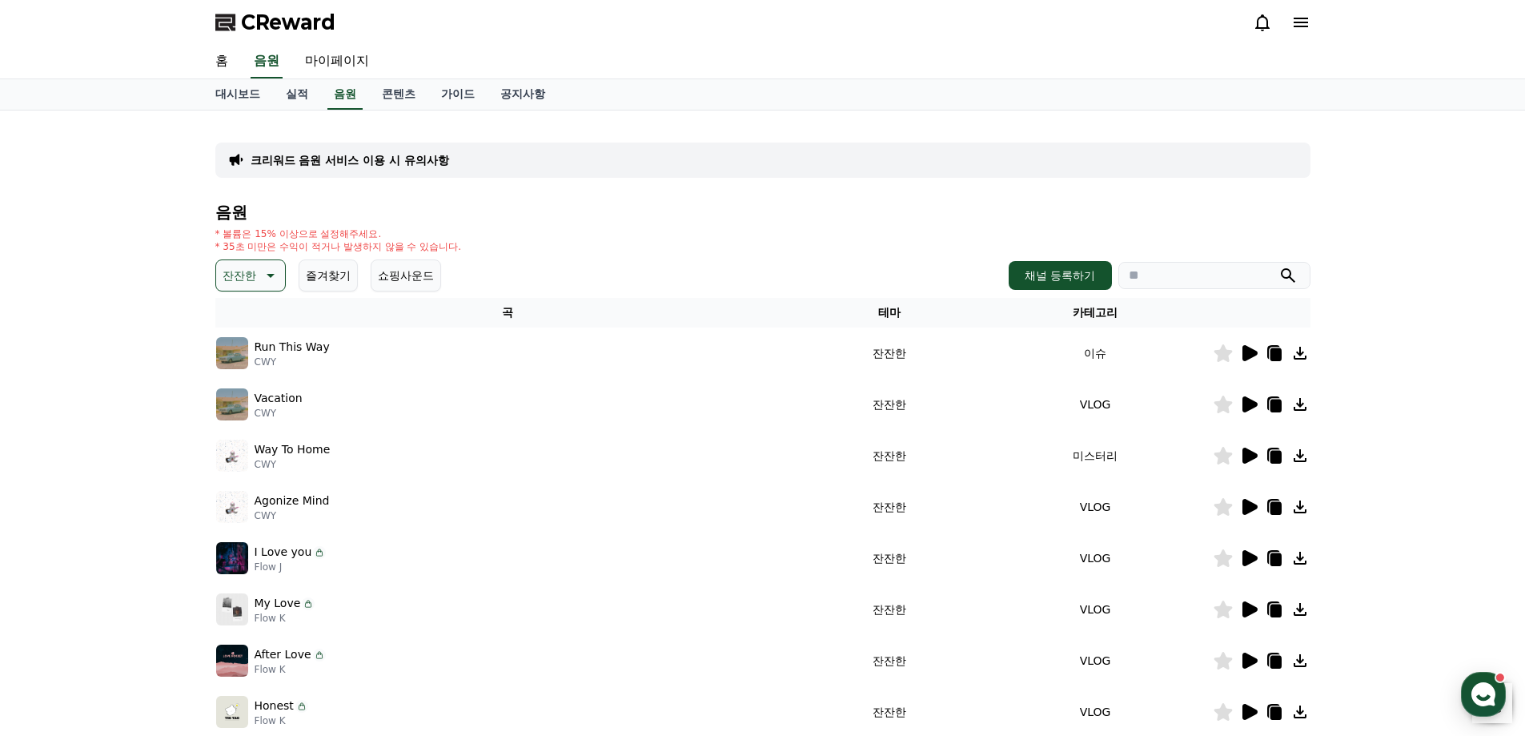
click at [1242, 406] on icon at bounding box center [1249, 404] width 15 height 16
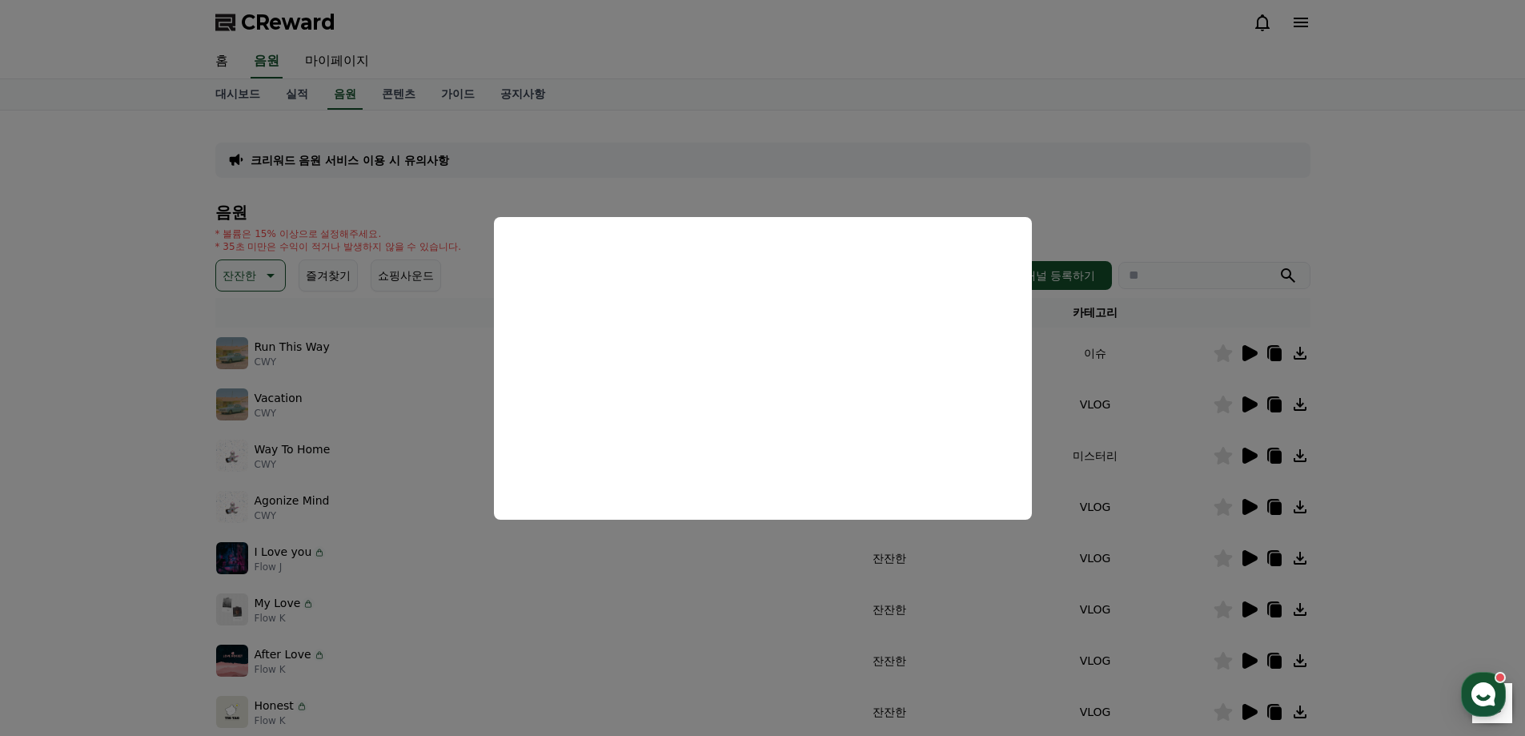
click at [931, 107] on button "close modal" at bounding box center [762, 368] width 1525 height 736
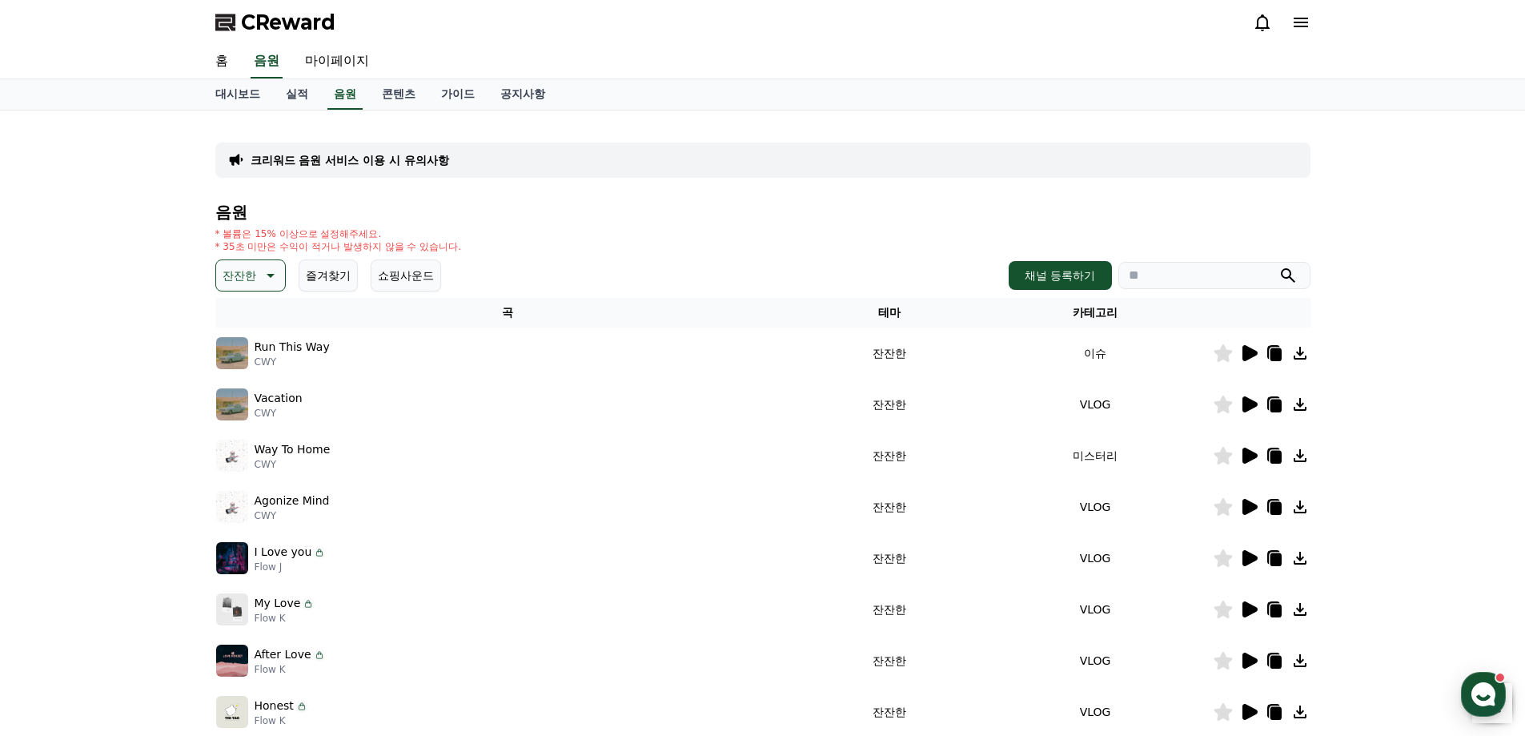
click at [267, 277] on icon at bounding box center [268, 275] width 19 height 19
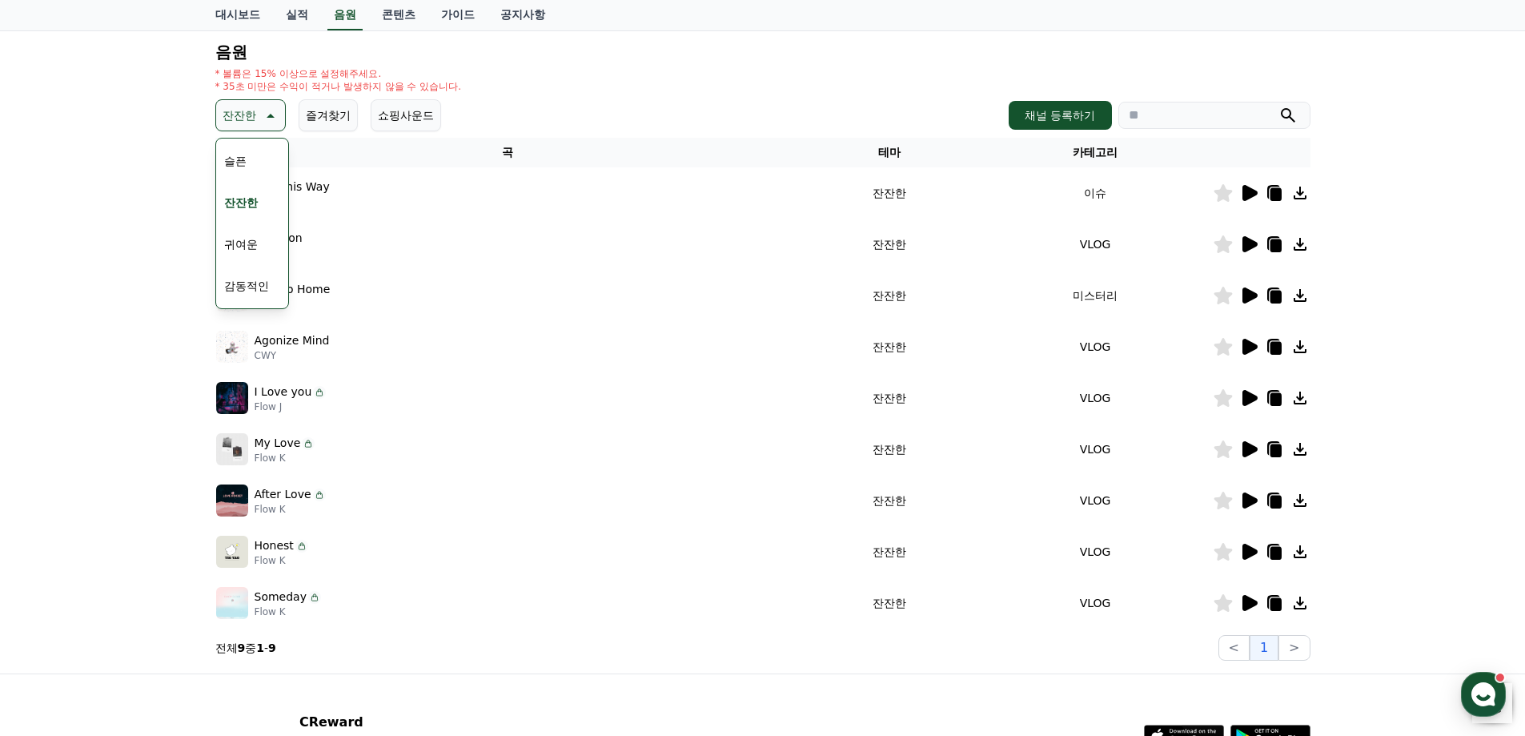
scroll to position [499, 0]
click at [249, 250] on button "슬픈" at bounding box center [235, 240] width 35 height 35
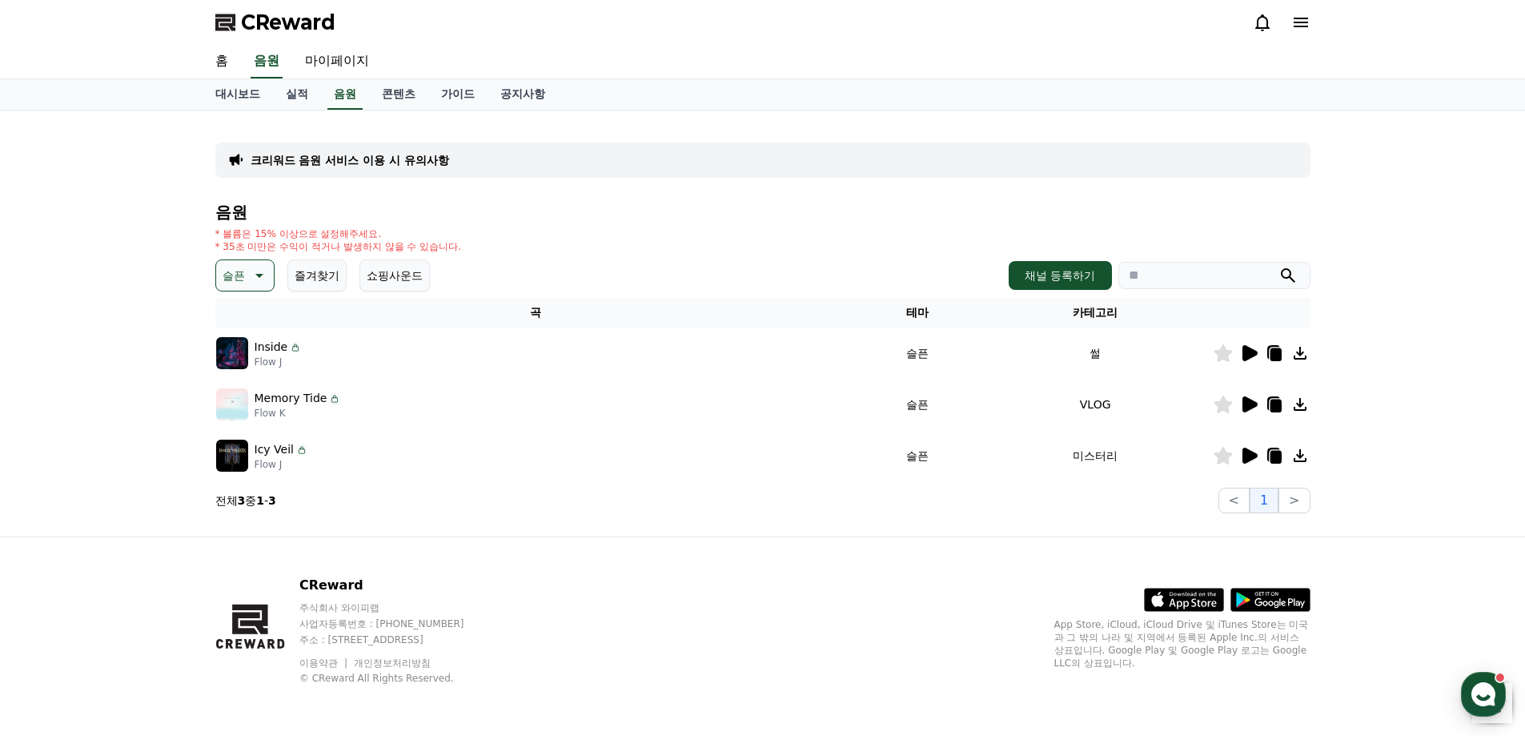
click at [1274, 455] on icon at bounding box center [1275, 457] width 11 height 13
